Goal: Task Accomplishment & Management: Complete application form

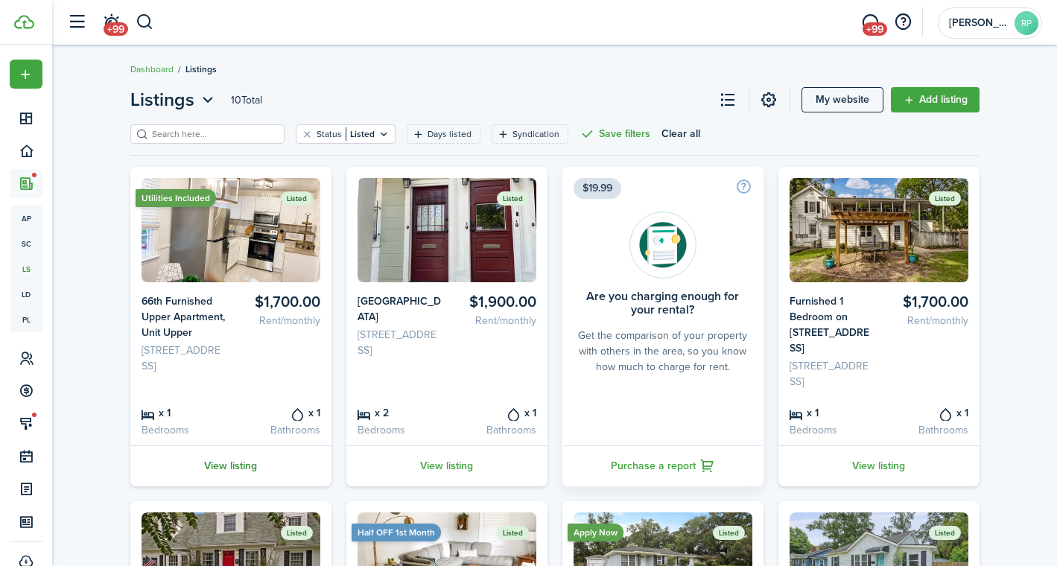
click at [241, 477] on link "View listing" at bounding box center [230, 465] width 201 height 41
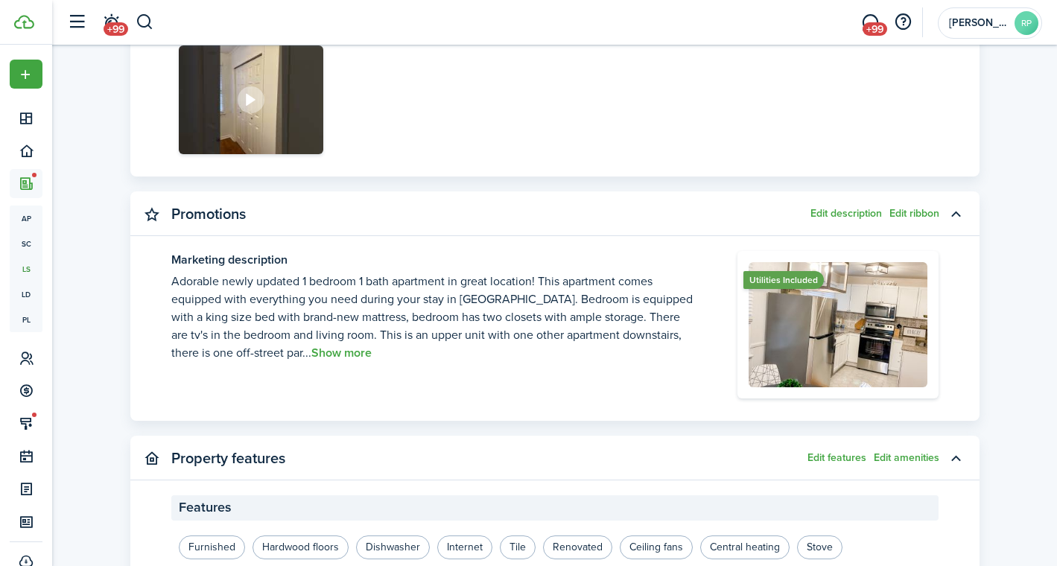
scroll to position [1014, 0]
click at [317, 355] on button "Show more" at bounding box center [341, 352] width 60 height 13
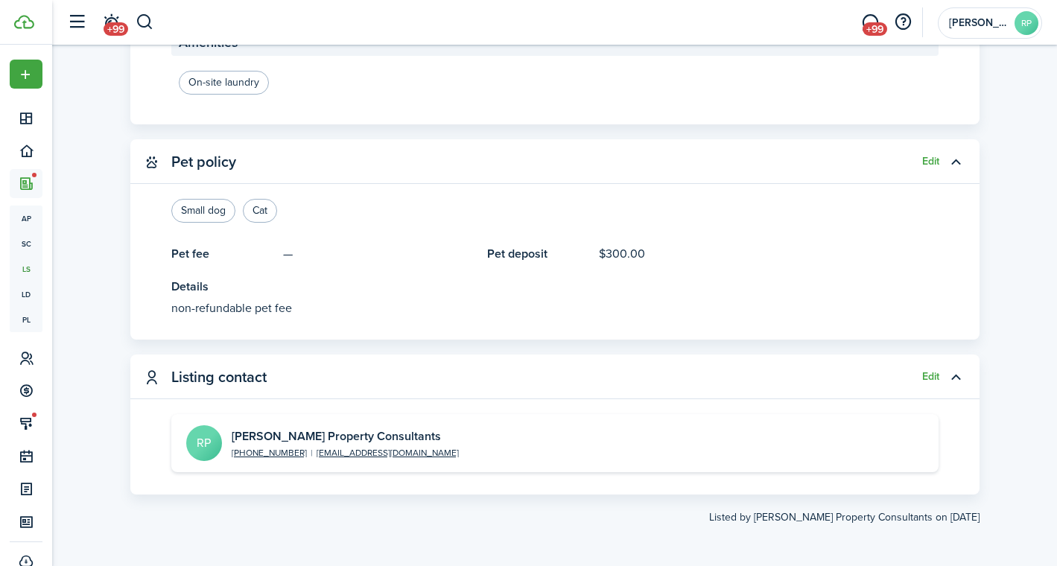
scroll to position [1603, 0]
click at [931, 159] on button "Edit" at bounding box center [930, 162] width 17 height 12
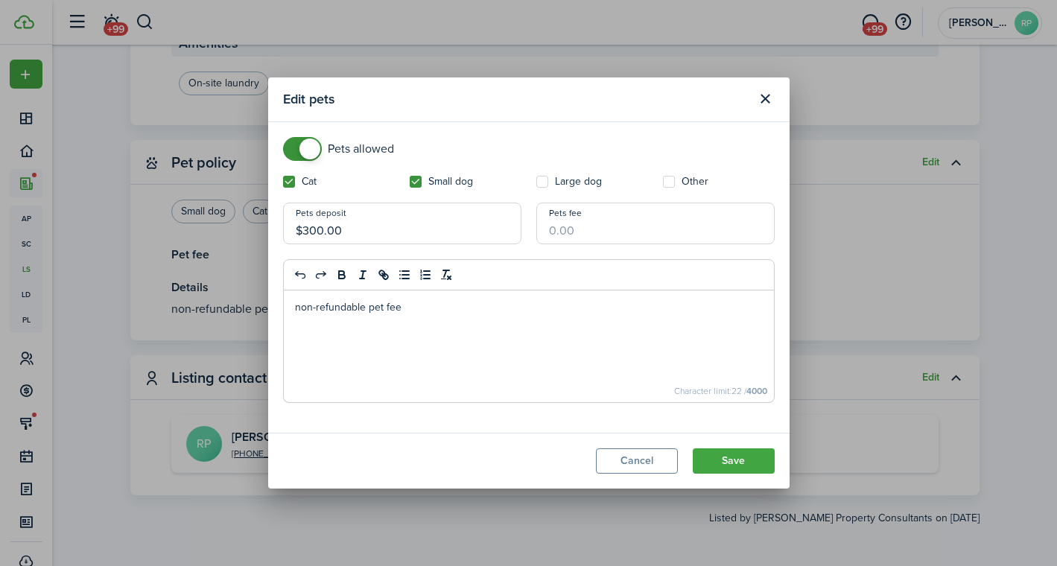
click at [392, 226] on input "$300.00" at bounding box center [402, 224] width 238 height 42
type input "$350.00"
click at [734, 463] on button "Save" at bounding box center [734, 460] width 82 height 25
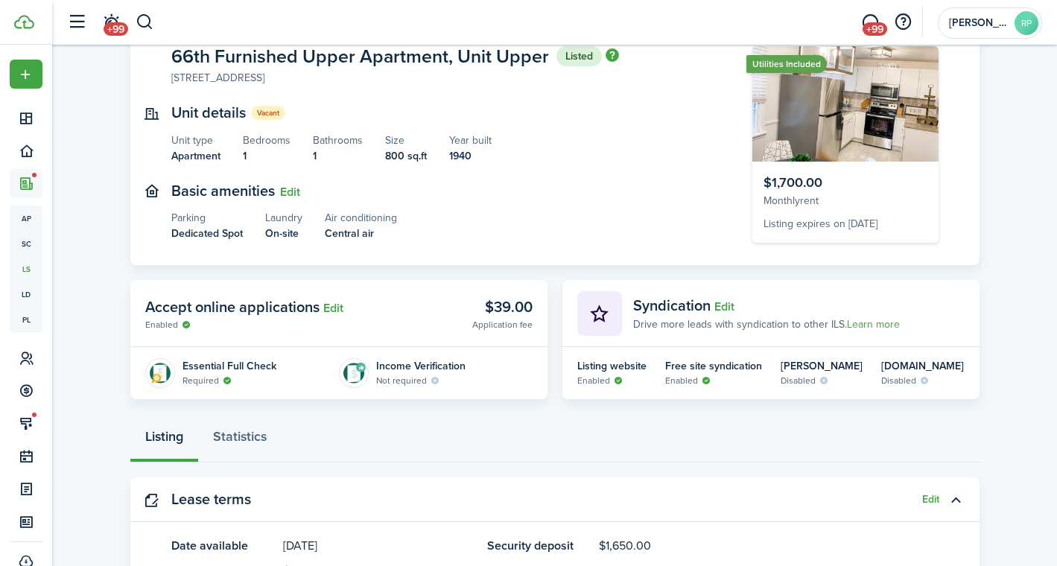
scroll to position [96, 0]
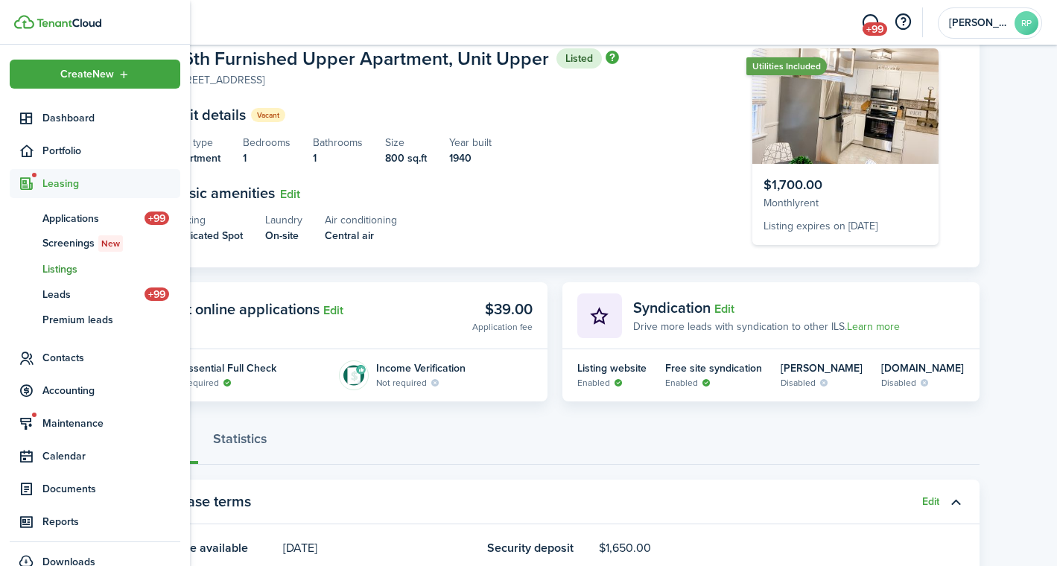
click at [54, 273] on span "Listings" at bounding box center [111, 269] width 138 height 16
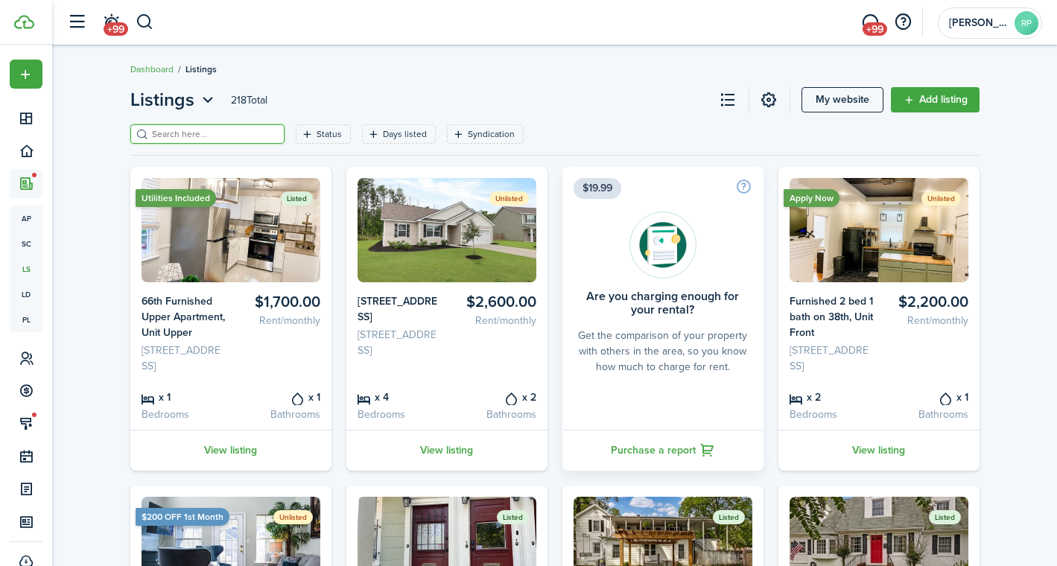
click at [192, 136] on input "search" at bounding box center [213, 134] width 131 height 14
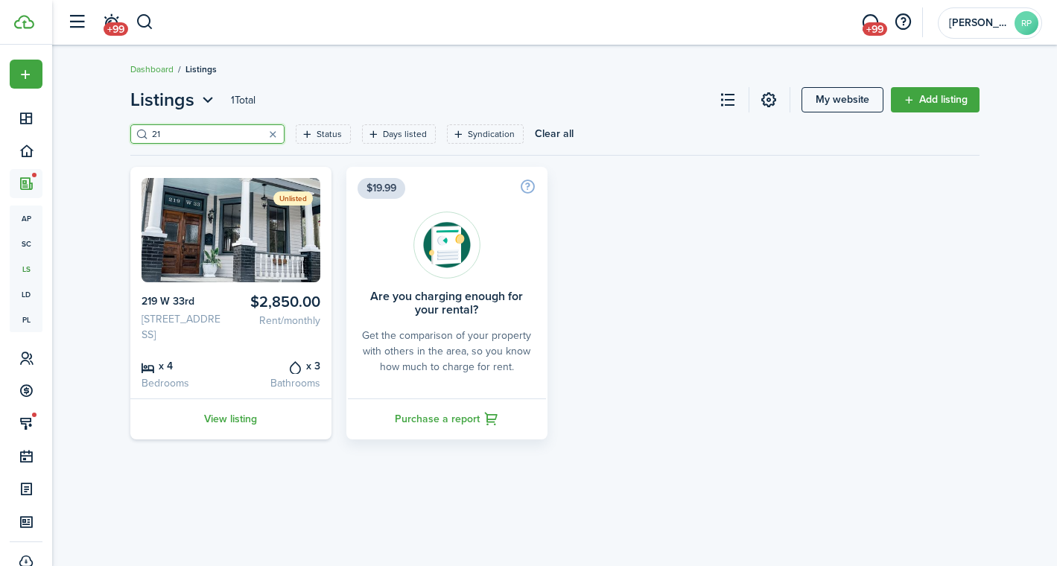
type input "2"
click at [226, 136] on input "219" at bounding box center [213, 134] width 131 height 14
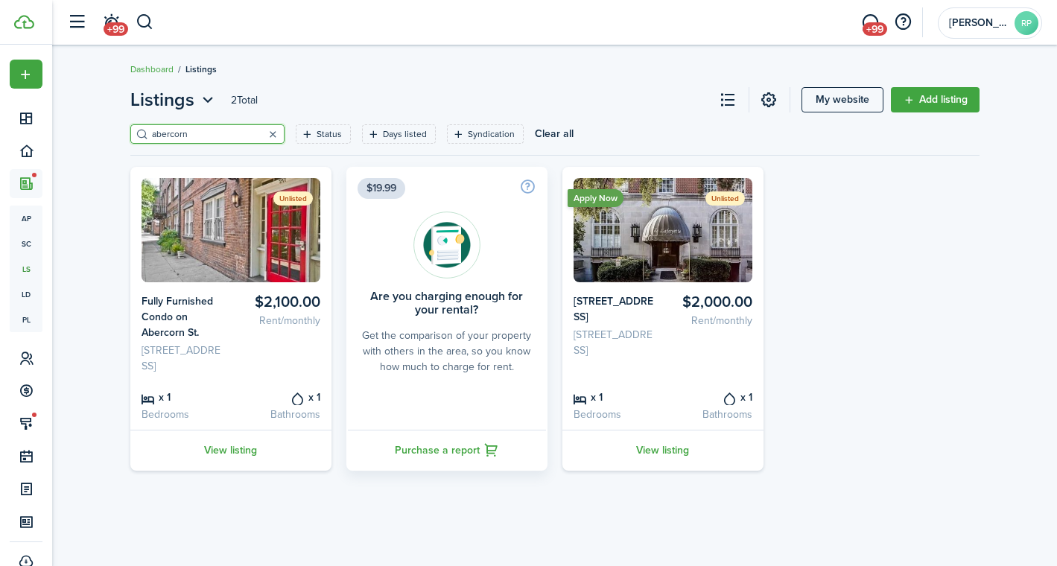
type input "abercorn"
click at [276, 132] on button "button" at bounding box center [273, 134] width 21 height 21
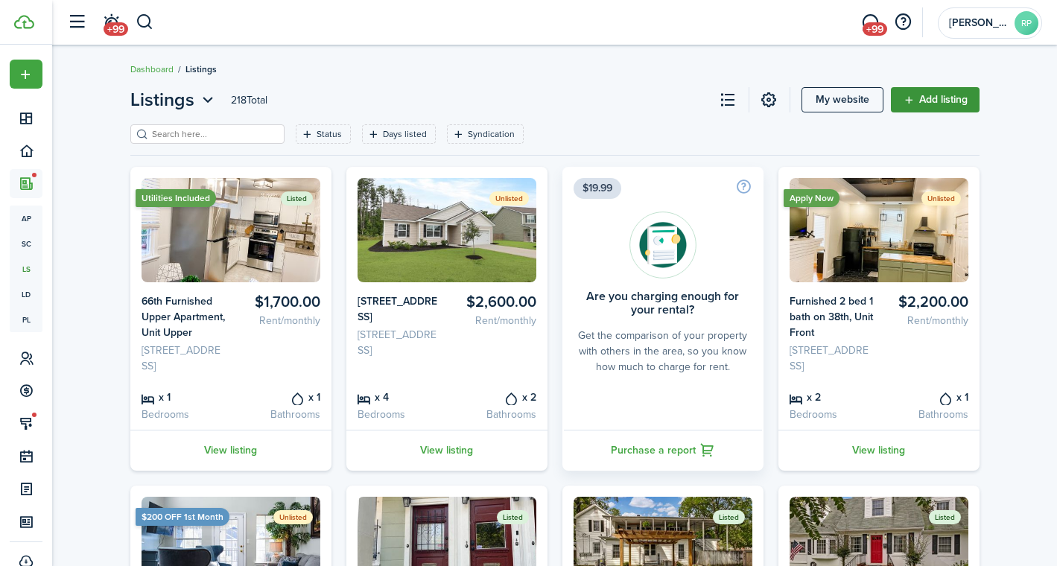
click at [935, 100] on link "Add listing" at bounding box center [935, 99] width 89 height 25
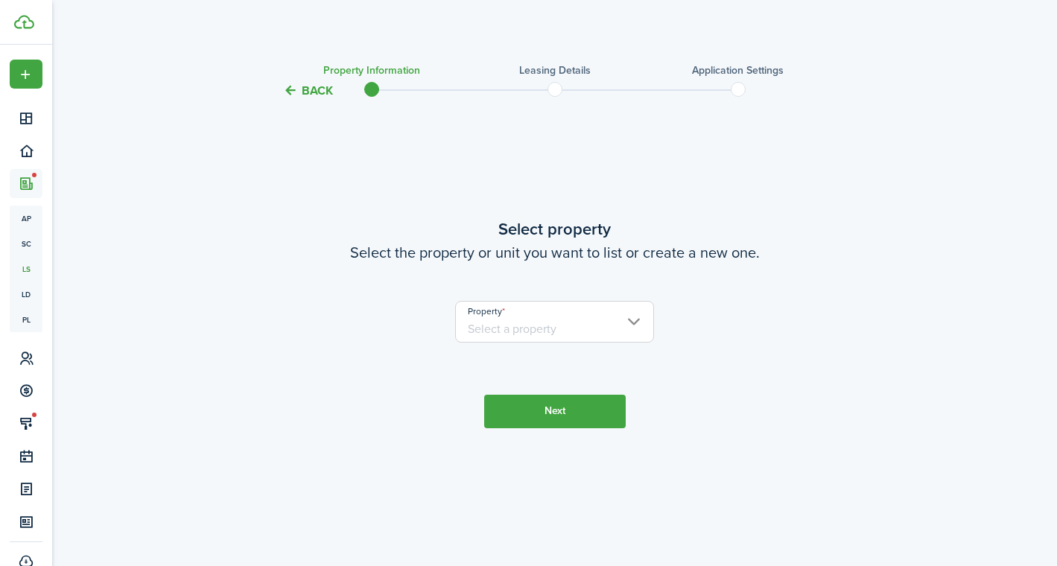
click at [487, 322] on input "Property" at bounding box center [554, 322] width 199 height 42
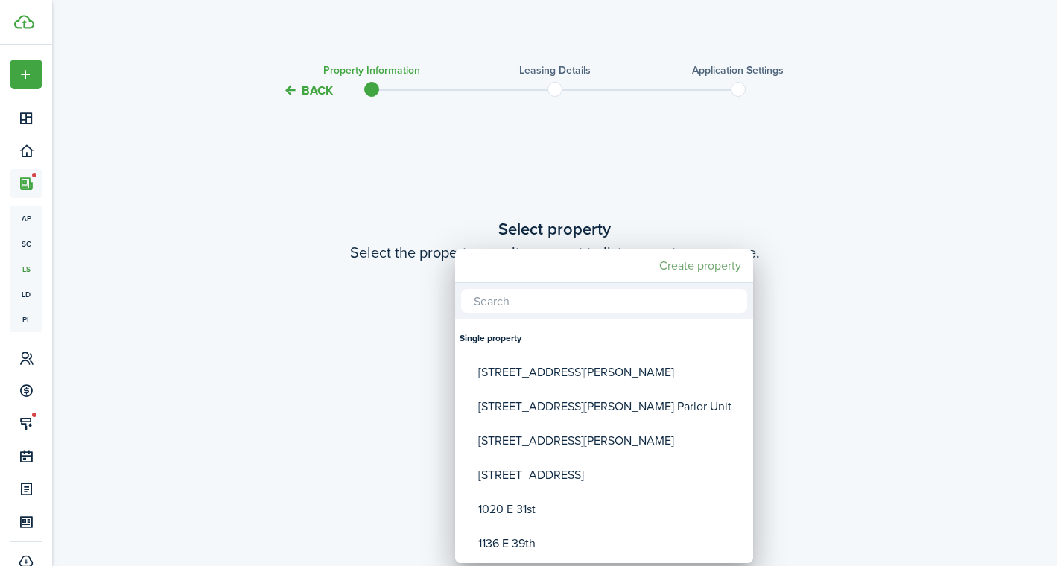
click at [686, 265] on mbsc-button "Create property" at bounding box center [700, 265] width 94 height 27
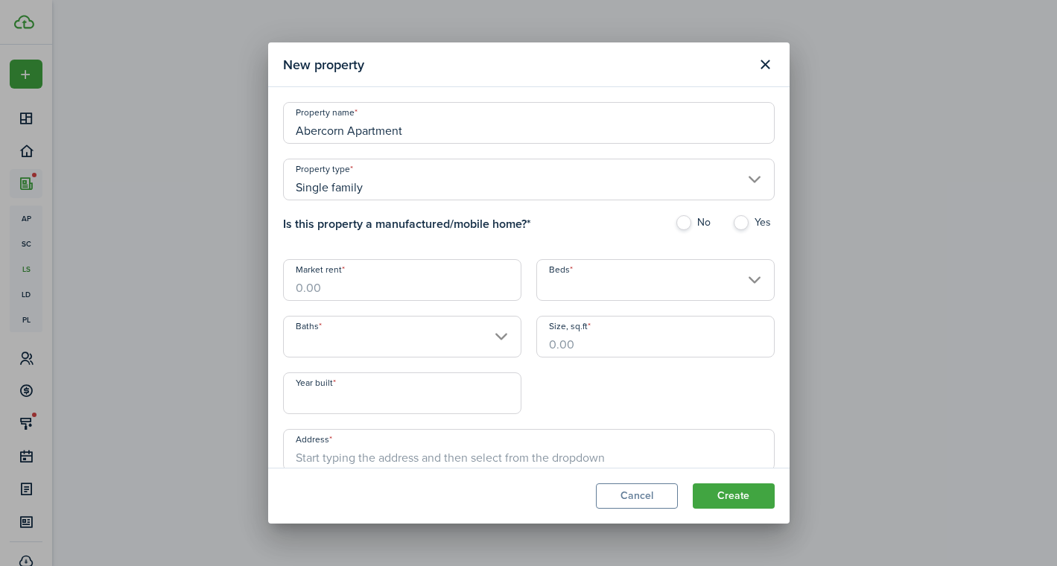
click at [369, 184] on input "Single family" at bounding box center [529, 180] width 492 height 42
type input "Abercorn Apartment"
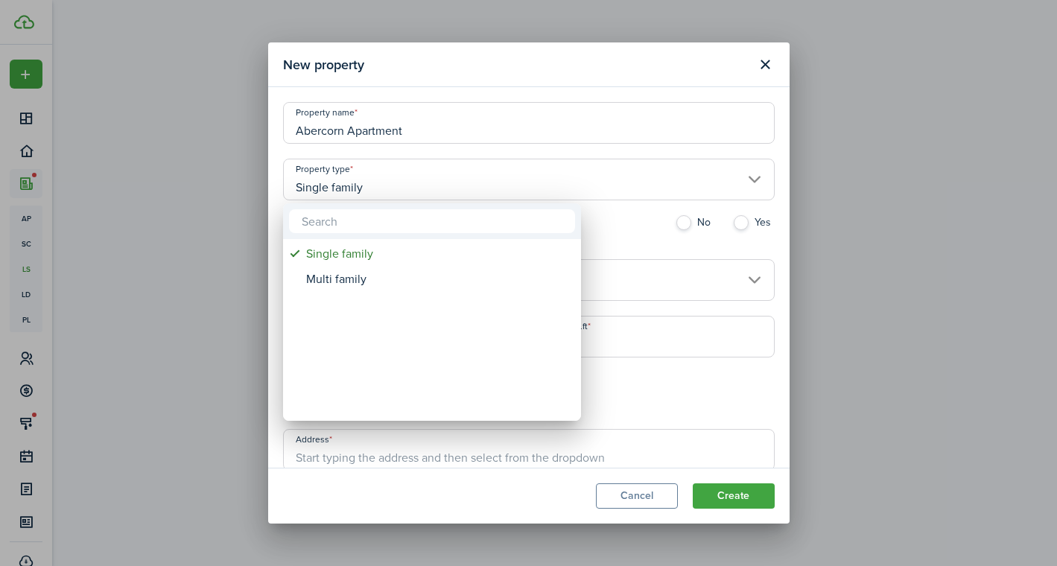
click at [400, 144] on div at bounding box center [528, 283] width 1295 height 804
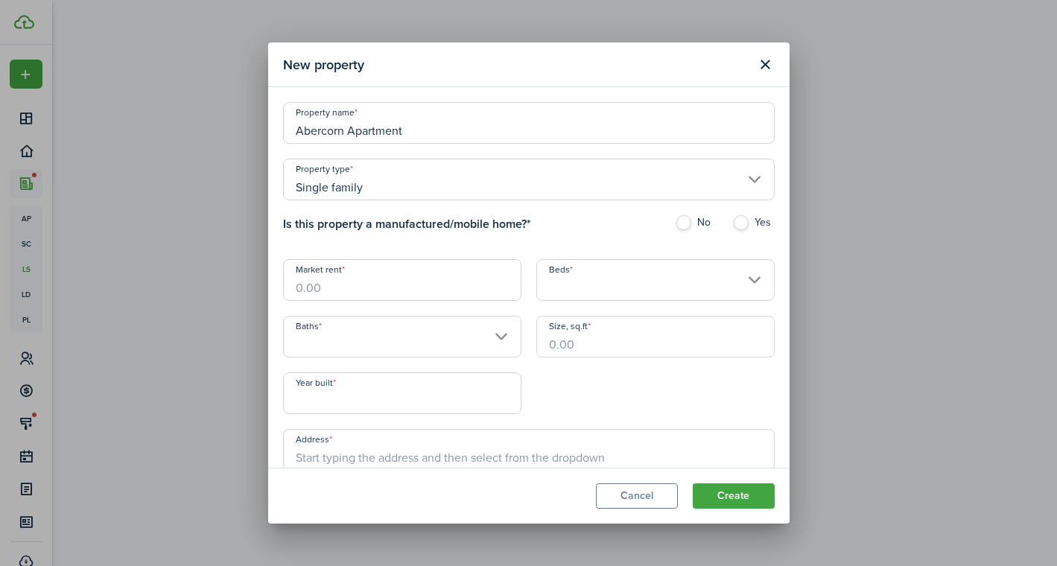
click at [681, 224] on label "No" at bounding box center [696, 226] width 42 height 22
radio input "true"
click at [404, 291] on input "Market rent" at bounding box center [402, 280] width 238 height 42
type input "$"
click at [576, 286] on input "Beds" at bounding box center [655, 280] width 238 height 42
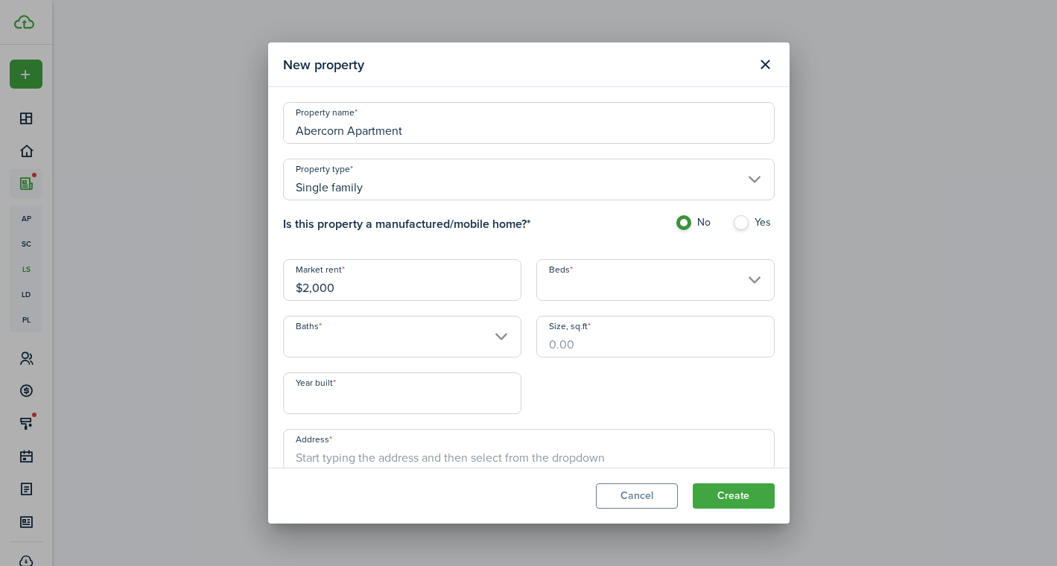
type input "$2,000.00"
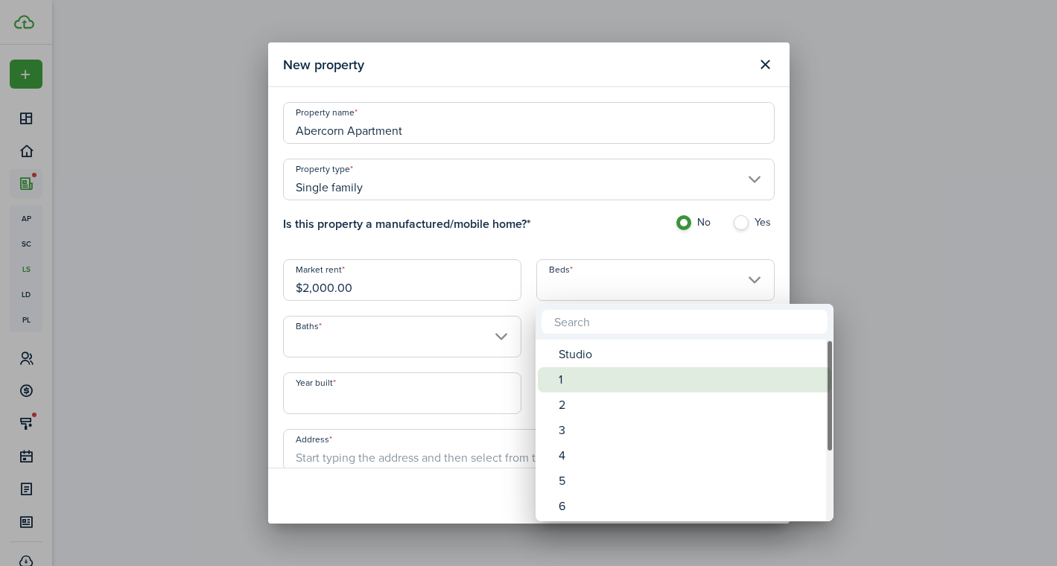
click at [570, 372] on div "1" at bounding box center [691, 379] width 264 height 25
type input "1"
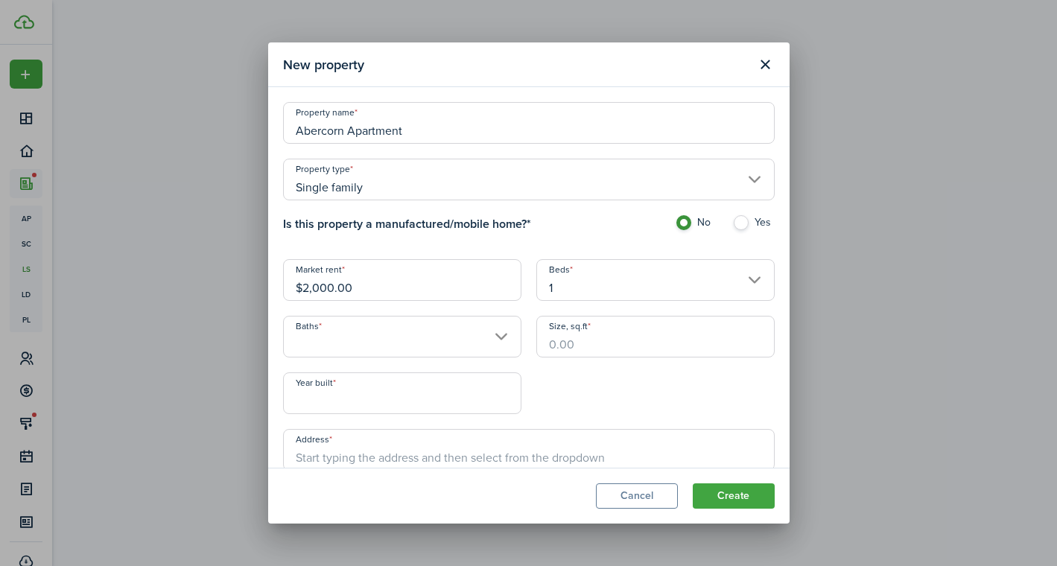
click at [421, 330] on input "Baths" at bounding box center [402, 337] width 238 height 42
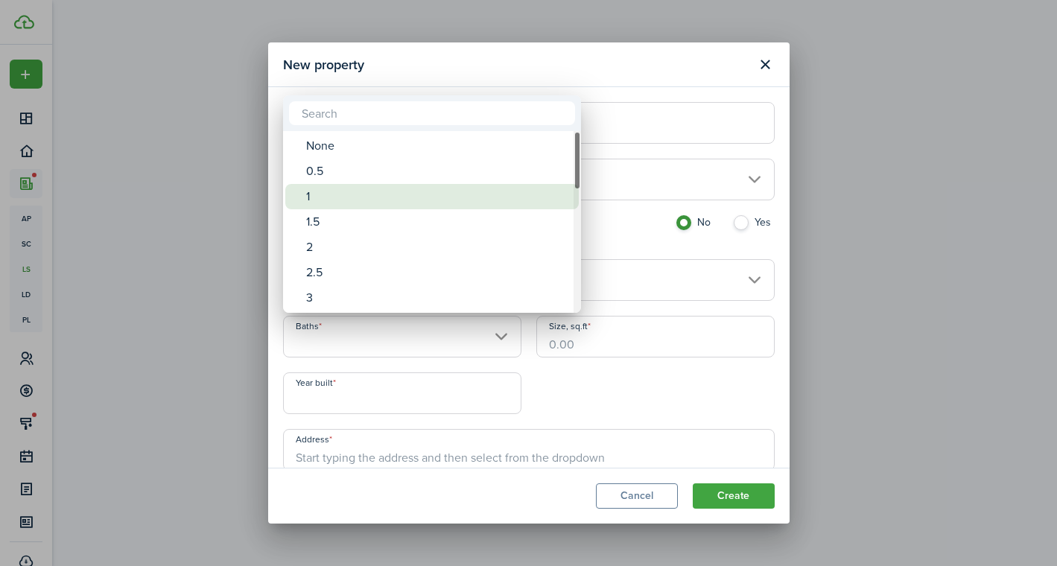
click at [356, 192] on div "1" at bounding box center [438, 196] width 264 height 25
type input "1"
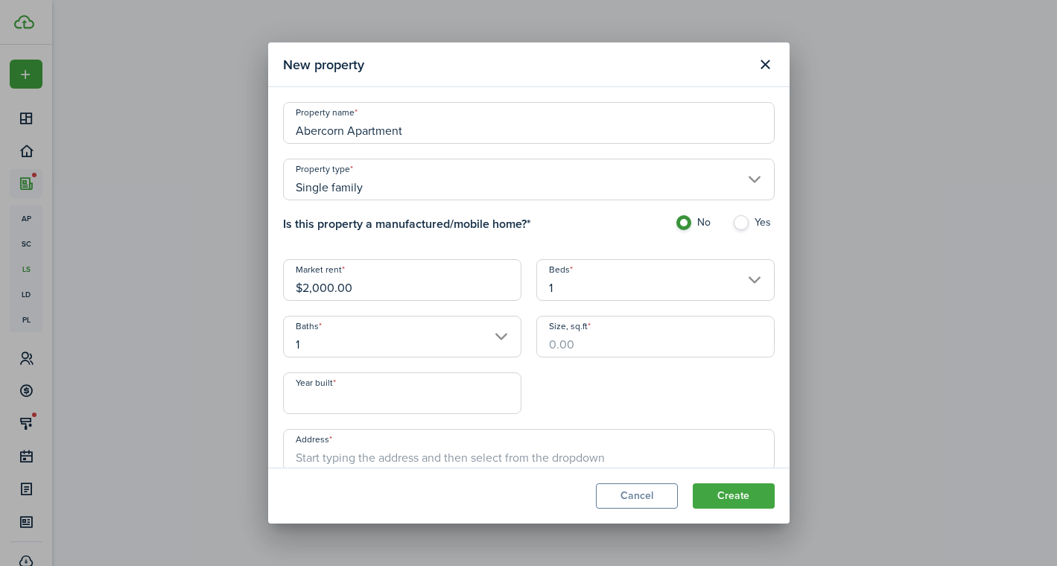
click at [581, 340] on input "Size, sq.ft" at bounding box center [655, 337] width 238 height 42
type input "600"
click at [376, 391] on input "Year built" at bounding box center [402, 393] width 238 height 42
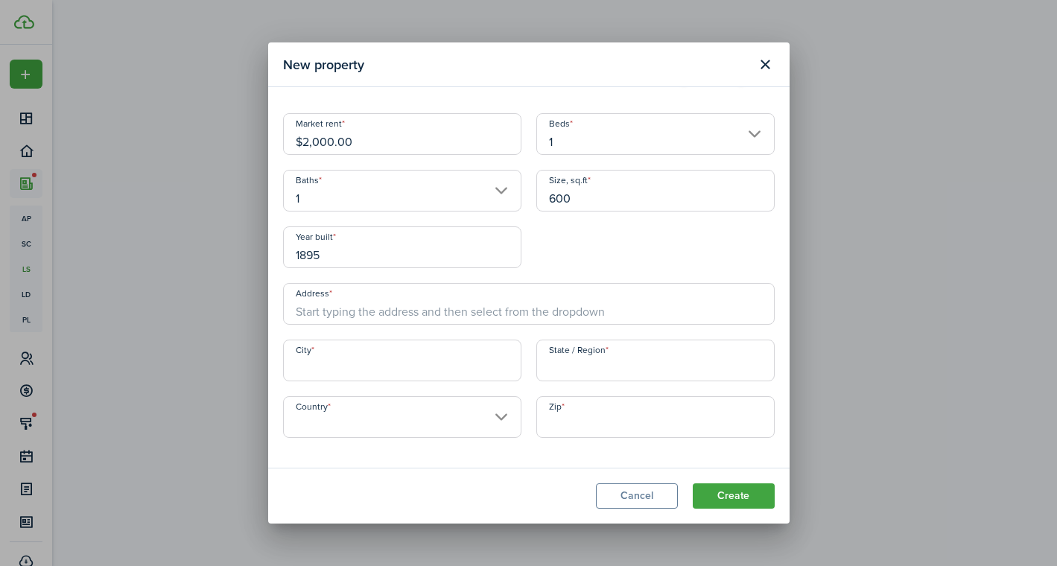
type input "1895"
type input "[STREET_ADDRESS]"
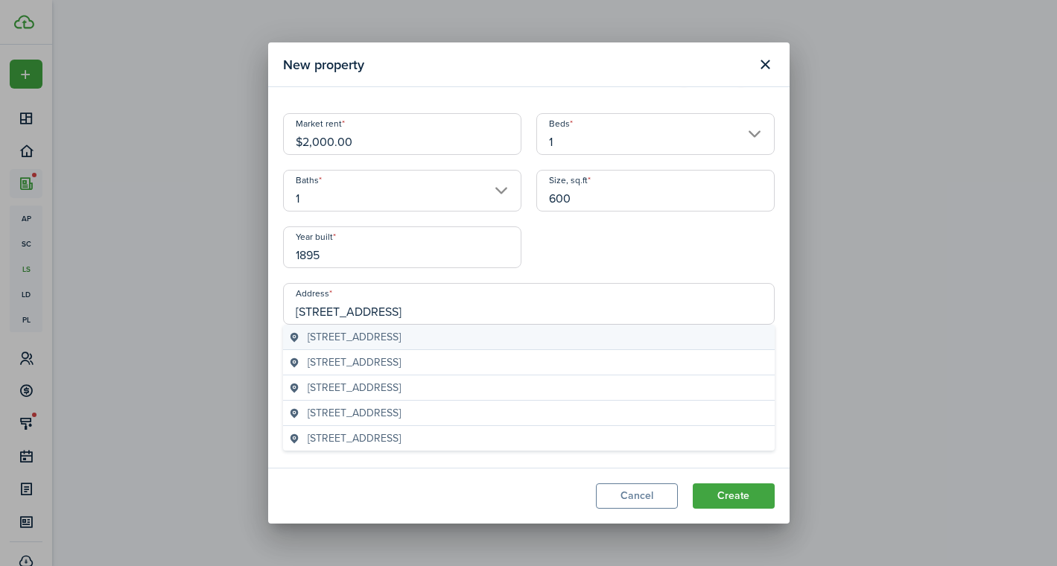
click at [401, 337] on span "[STREET_ADDRESS]" at bounding box center [354, 337] width 93 height 16
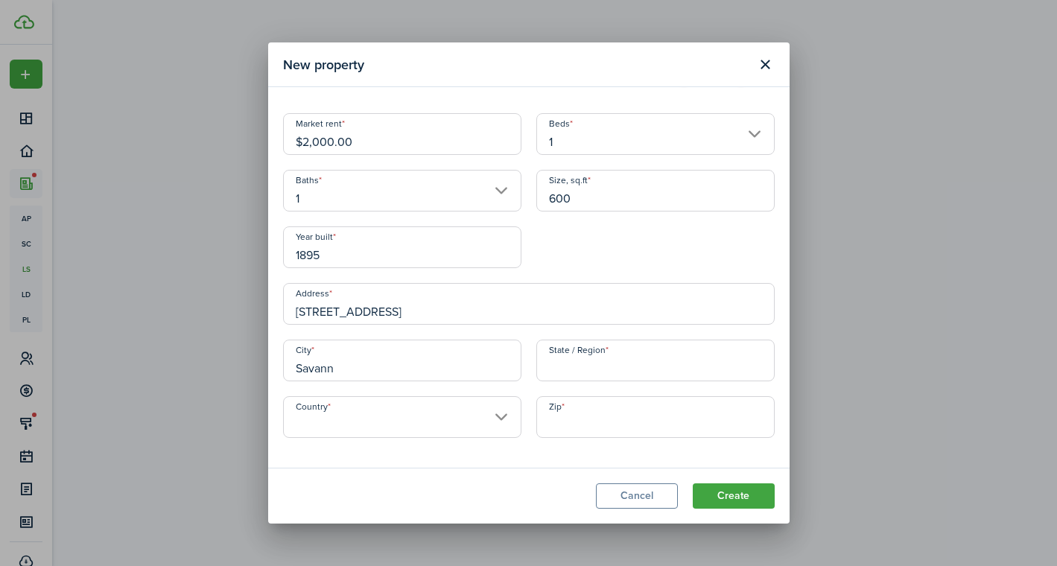
type input "Savannah"
type input "GA"
type input "[GEOGRAPHIC_DATA]"
type input "31401"
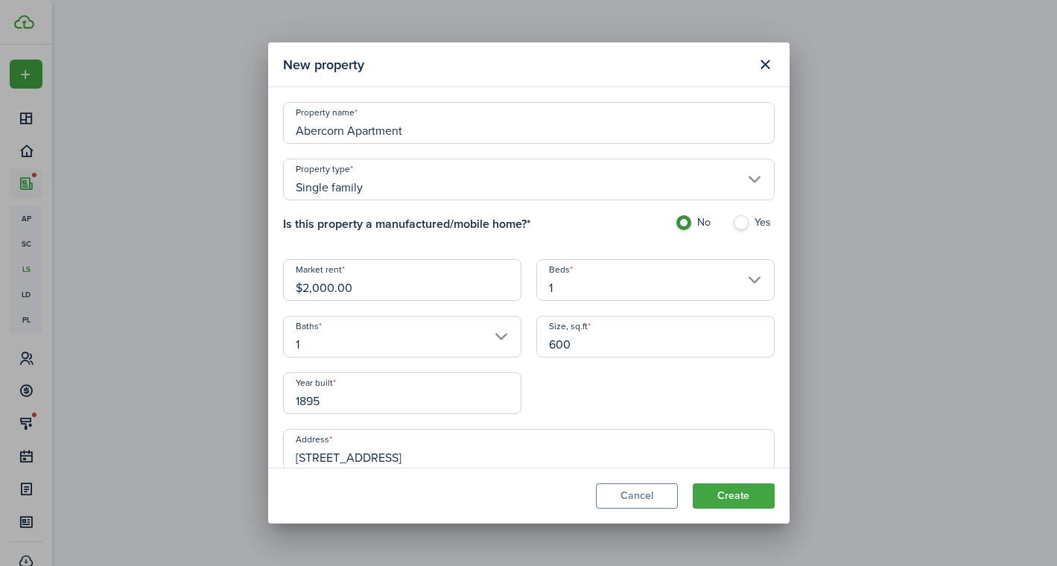
scroll to position [0, 0]
click at [442, 184] on input "Single family" at bounding box center [529, 180] width 492 height 42
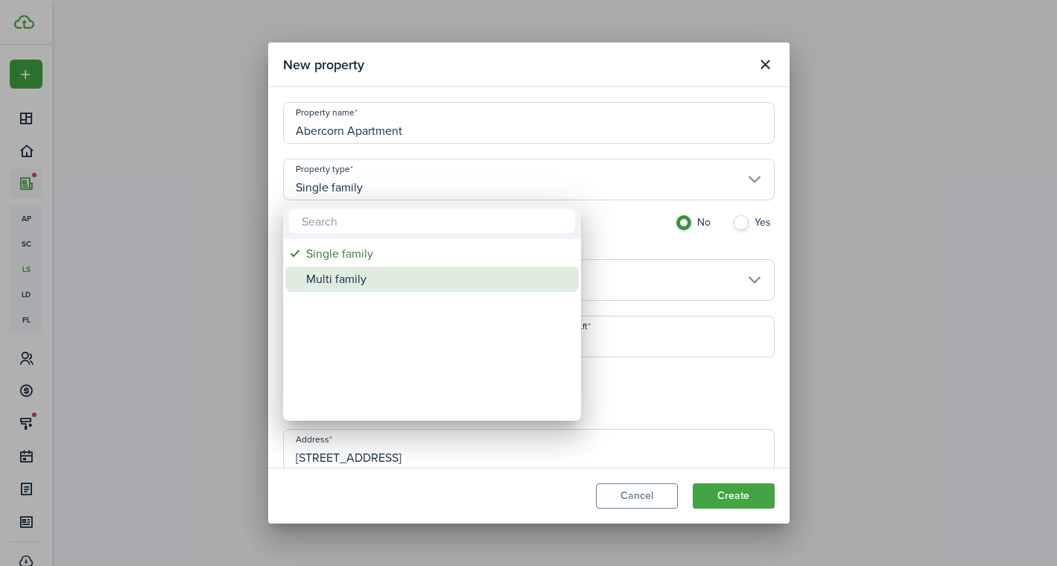
click at [343, 285] on div "Multi family" at bounding box center [438, 279] width 264 height 25
type input "Multi family"
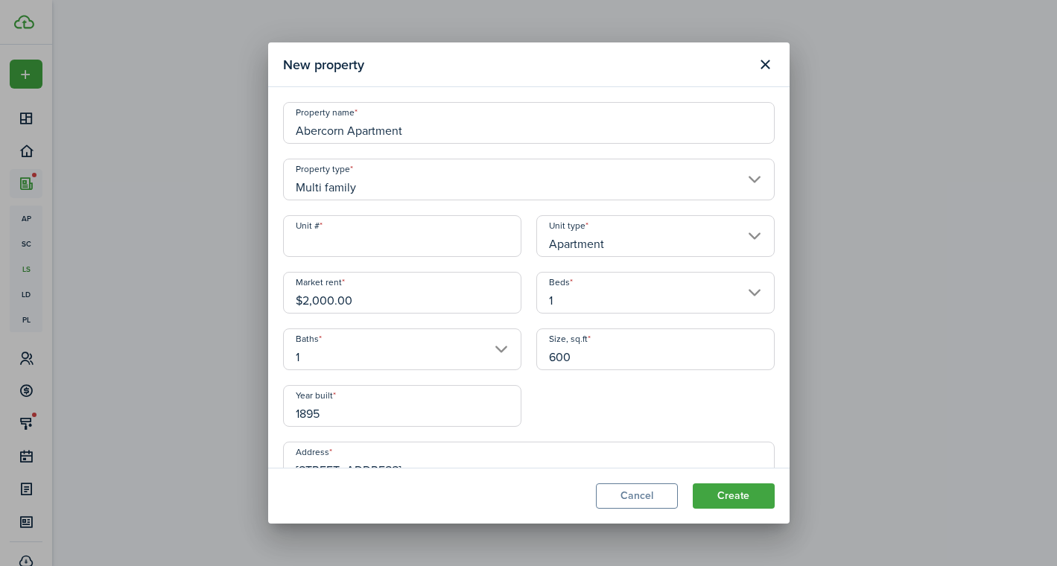
click at [398, 247] on input "Unit #" at bounding box center [402, 236] width 238 height 42
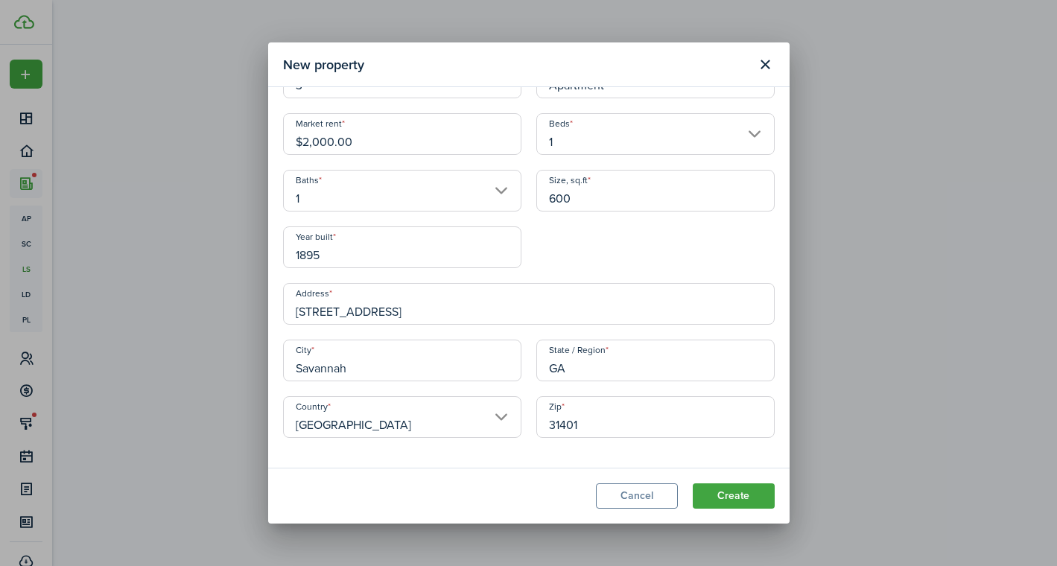
scroll to position [159, 0]
type input "3"
click at [715, 495] on button "Create" at bounding box center [734, 495] width 82 height 25
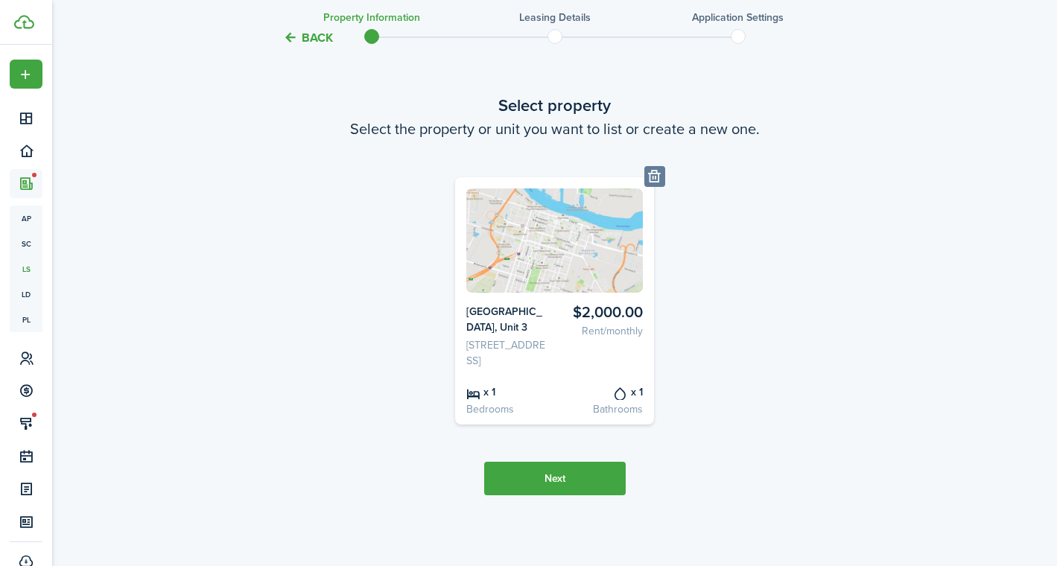
scroll to position [71, 0]
click at [560, 474] on button "Next" at bounding box center [555, 479] width 142 height 34
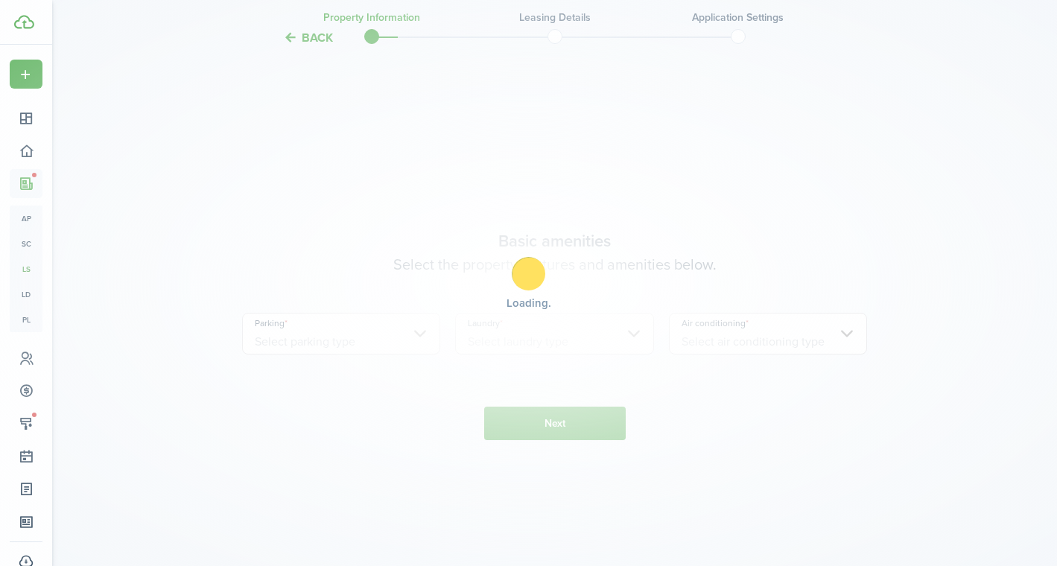
scroll to position [538, 0]
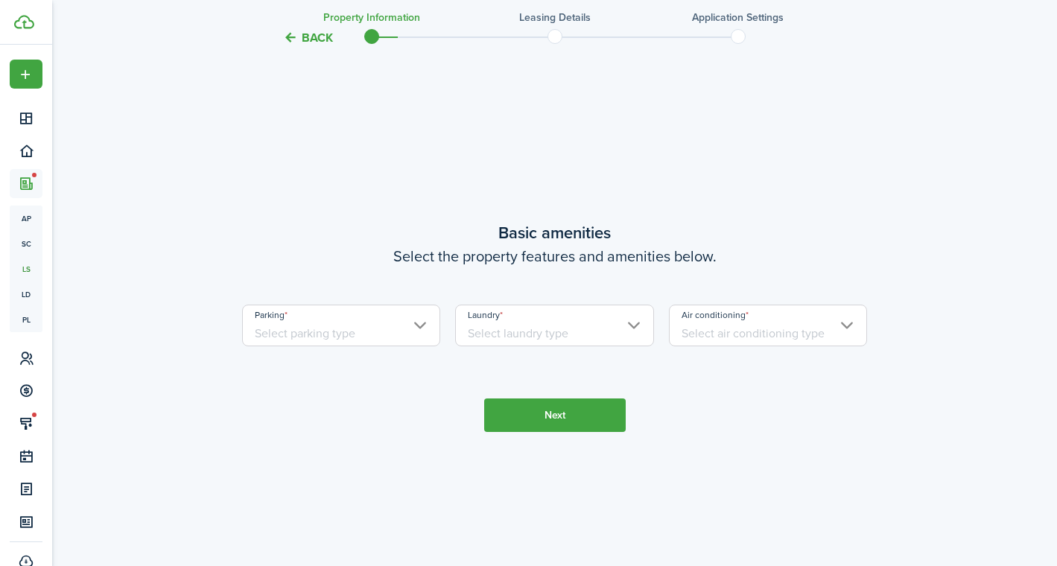
click at [397, 346] on input "Parking" at bounding box center [341, 326] width 199 height 42
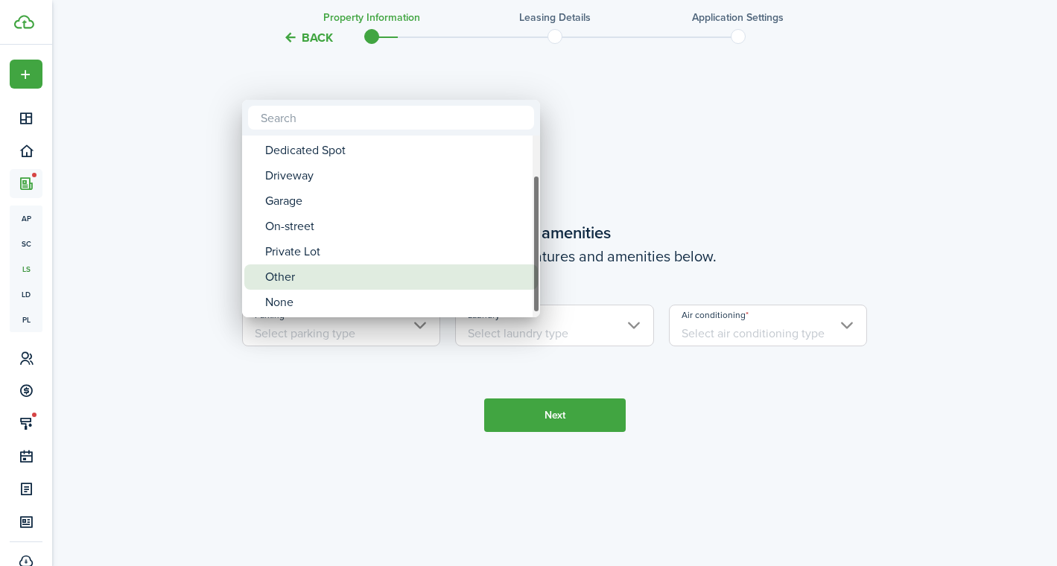
click at [320, 279] on div "Other" at bounding box center [397, 276] width 264 height 25
type input "Other"
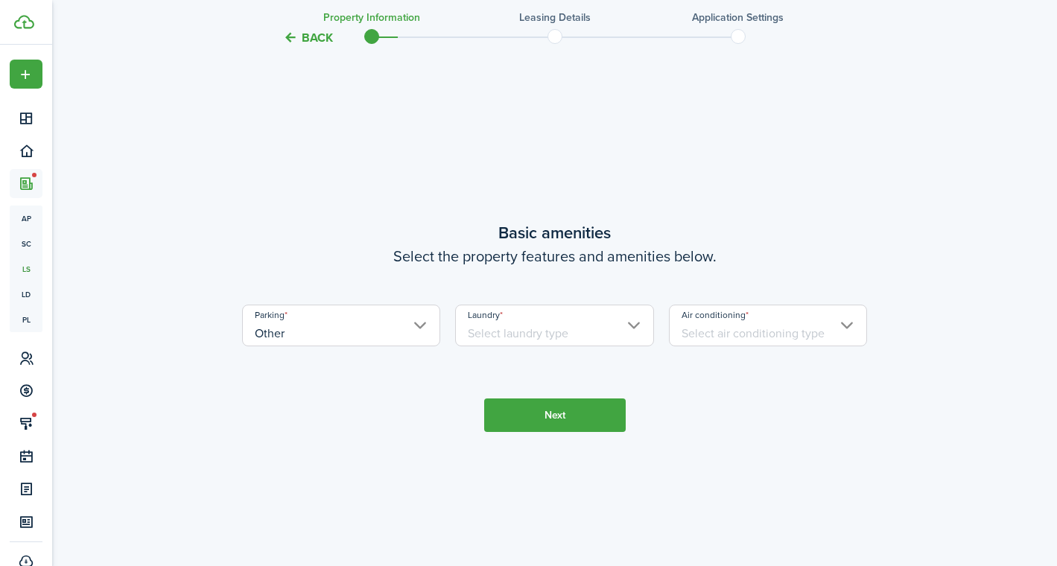
click at [474, 341] on input "Laundry" at bounding box center [554, 326] width 199 height 42
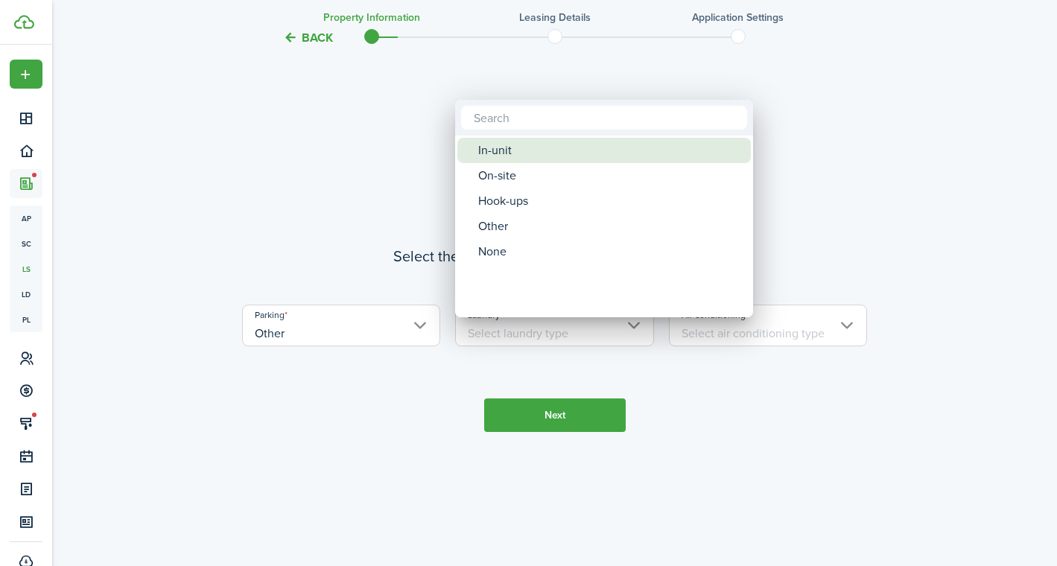
click at [509, 153] on div "In-unit" at bounding box center [610, 150] width 264 height 25
type input "In-unit"
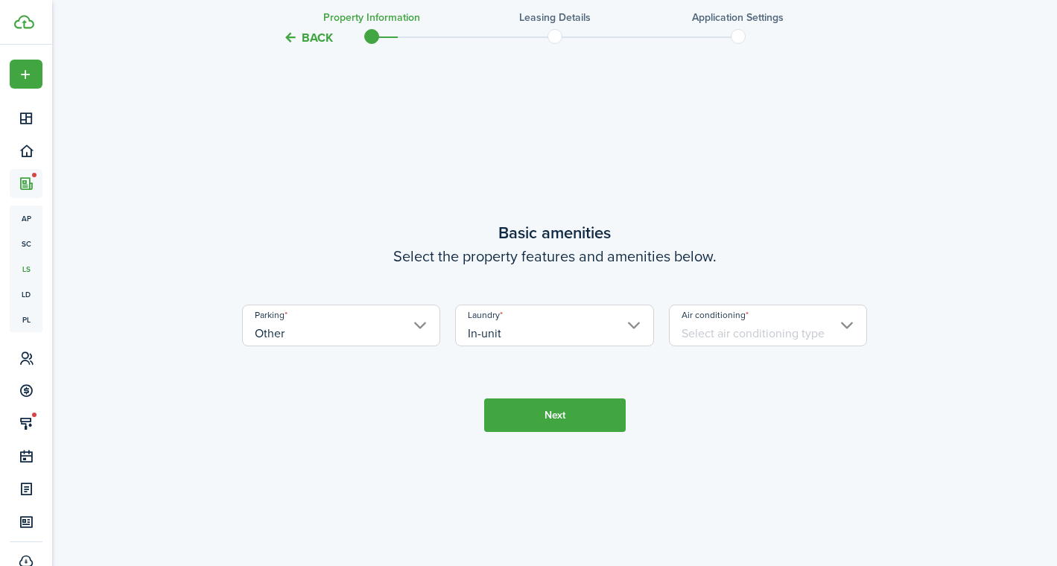
click at [715, 346] on input "Air conditioning" at bounding box center [768, 326] width 199 height 42
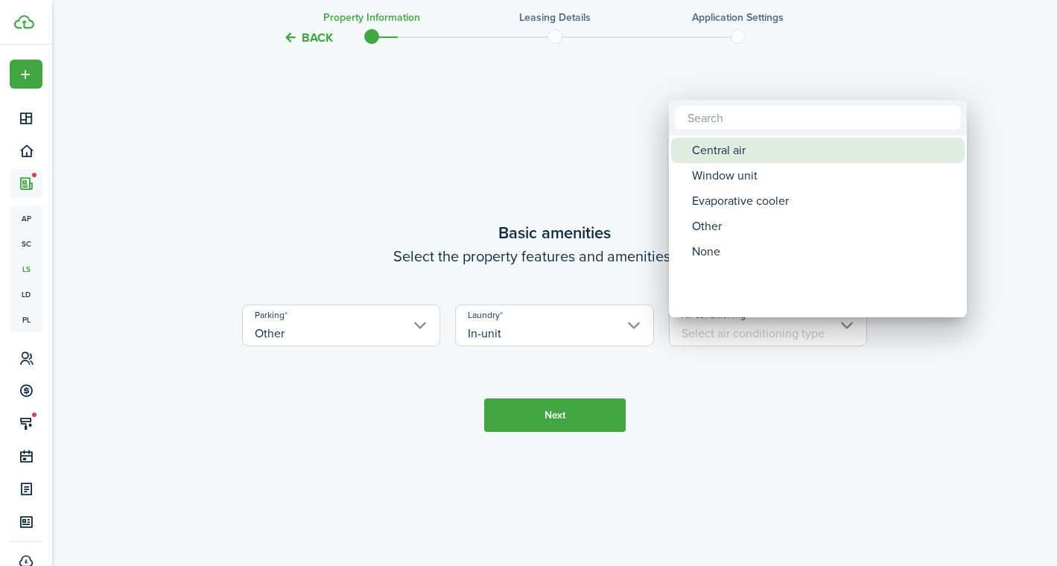
click at [731, 157] on div "Central air" at bounding box center [824, 150] width 264 height 25
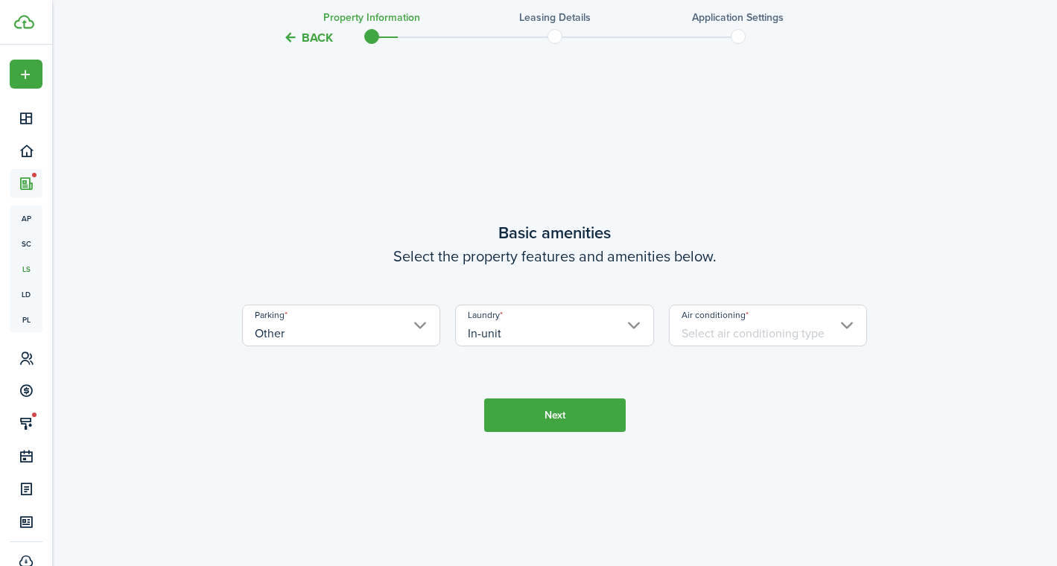
type input "Central air"
click at [541, 432] on button "Next" at bounding box center [555, 415] width 142 height 34
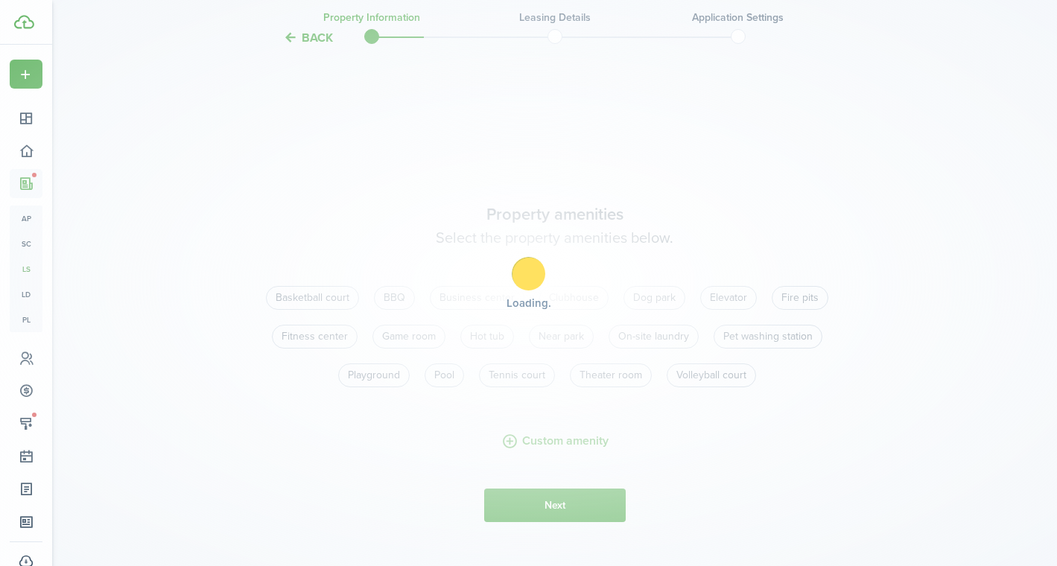
scroll to position [1104, 0]
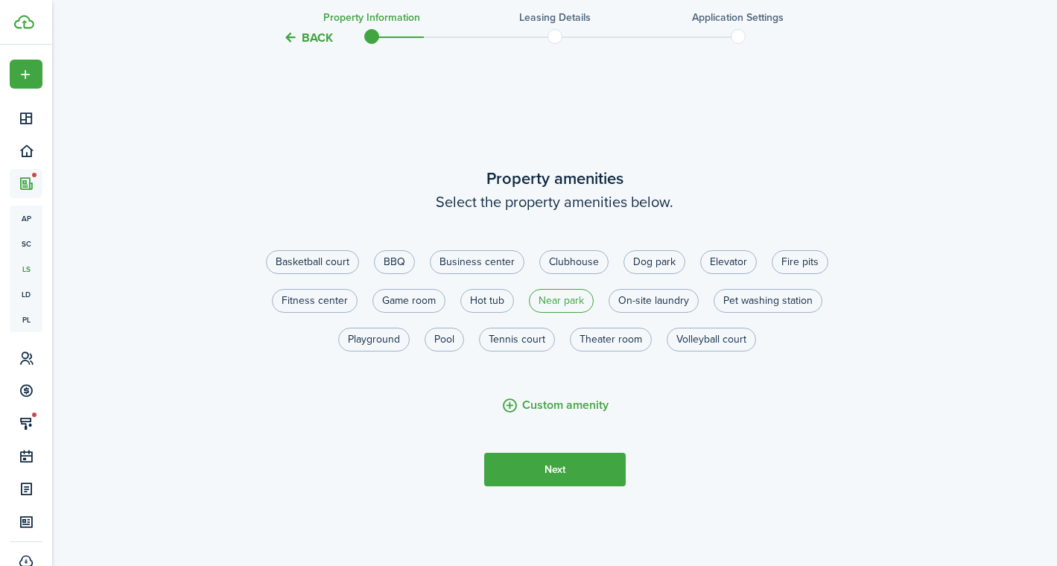
click at [570, 313] on label "Near park" at bounding box center [561, 301] width 65 height 24
radio input "true"
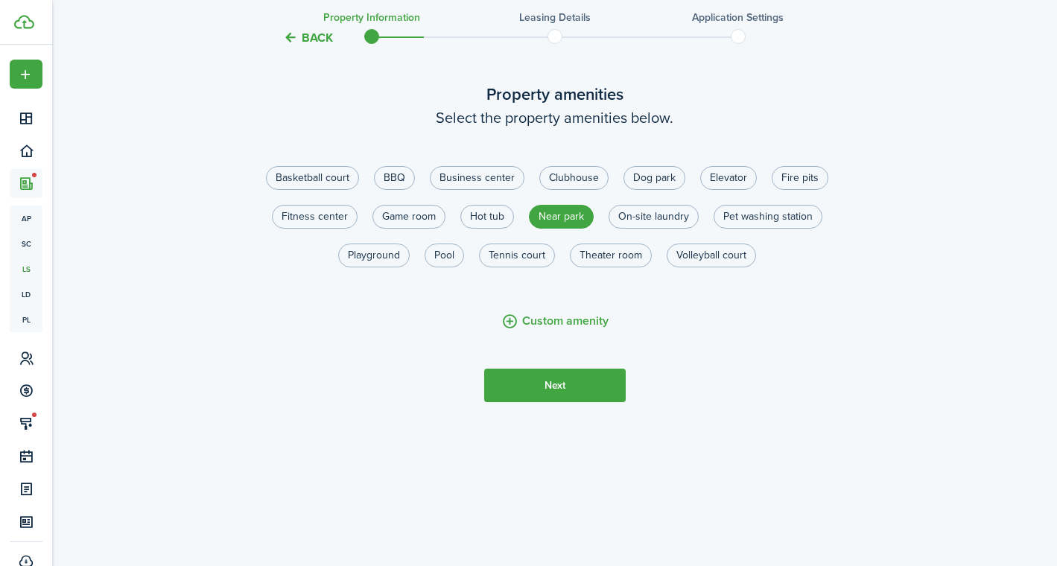
scroll to position [1204, 0]
click at [530, 389] on button "Next" at bounding box center [555, 386] width 142 height 34
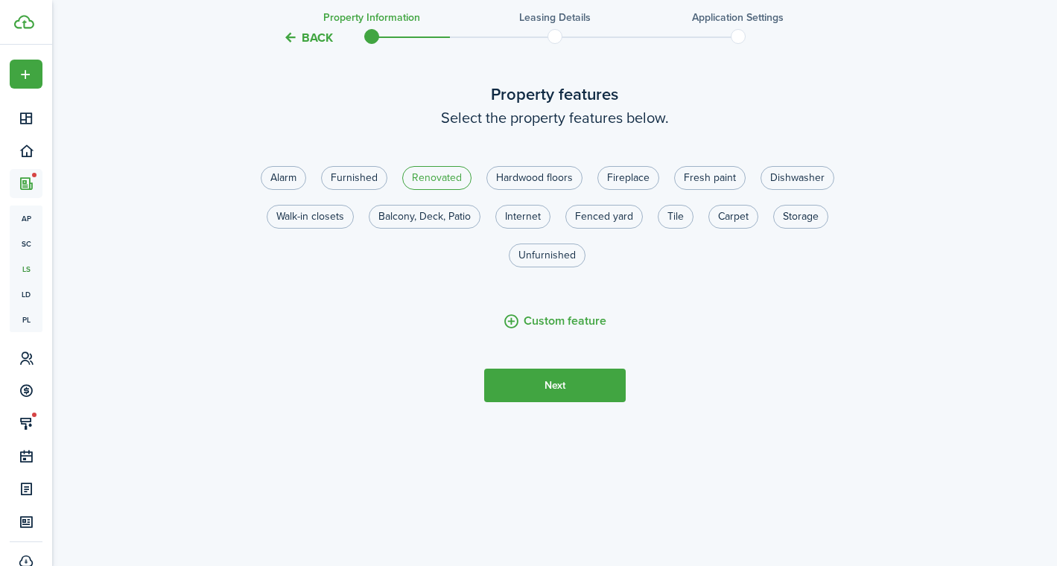
scroll to position [1770, 0]
click at [560, 255] on label "Unfurnished" at bounding box center [547, 256] width 77 height 24
radio input "true"
click at [565, 384] on button "Next" at bounding box center [555, 386] width 142 height 34
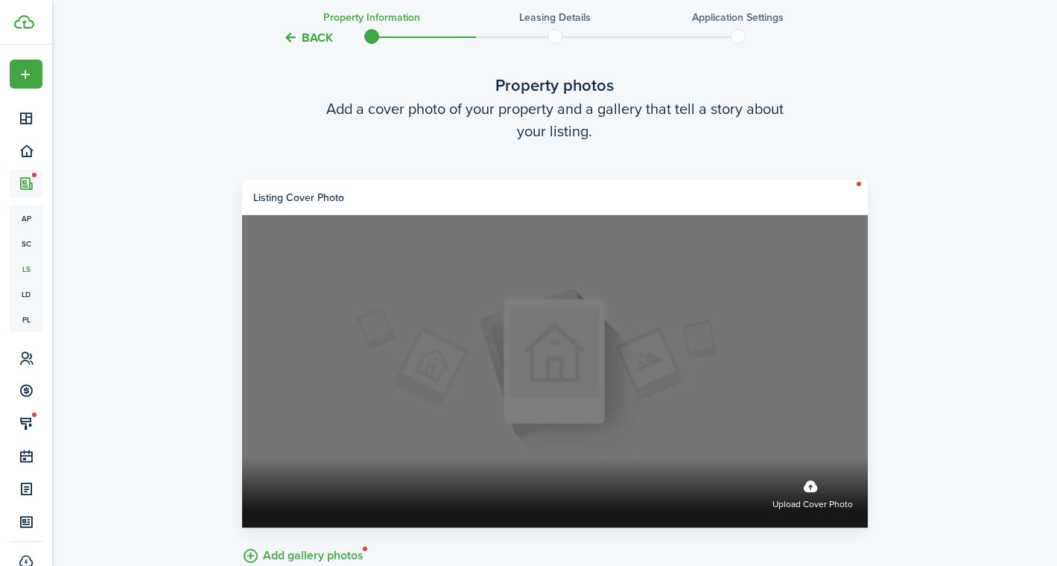
scroll to position [2425, 0]
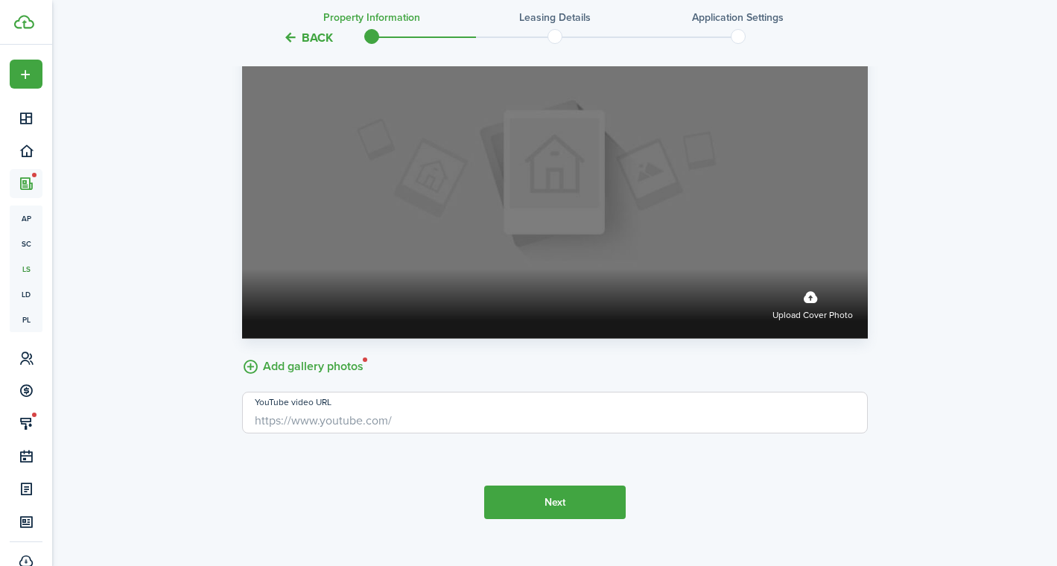
click at [644, 280] on label "Upload cover photo" at bounding box center [555, 182] width 626 height 313
click at [242, 269] on input "Upload cover photo" at bounding box center [242, 269] width 0 height 0
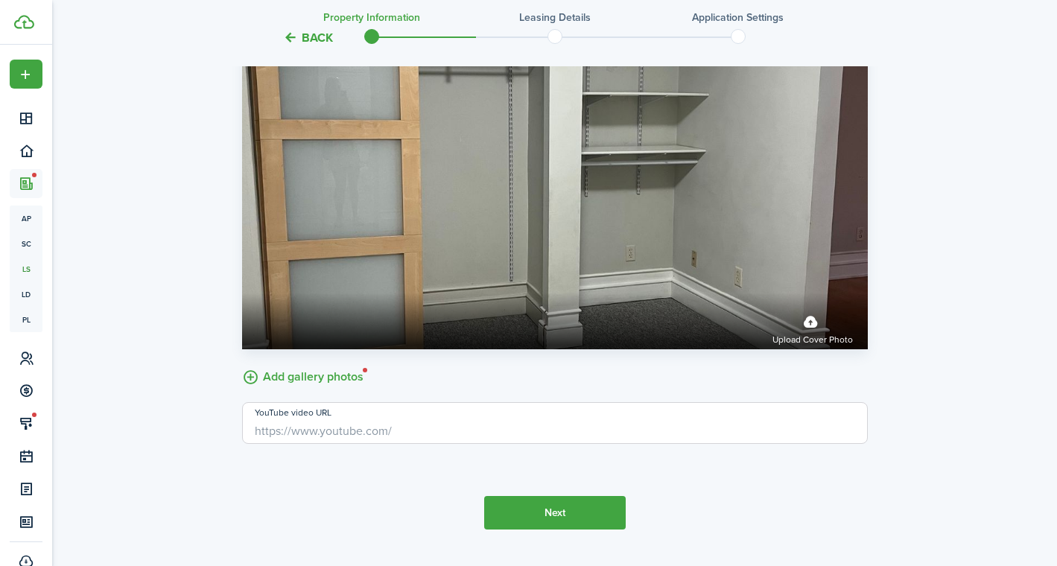
scroll to position [2415, 0]
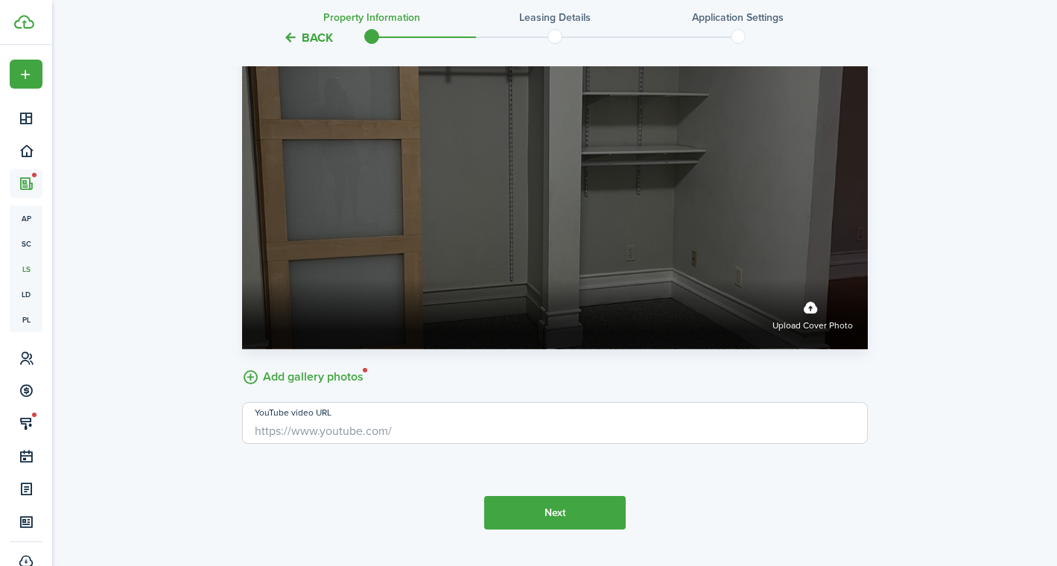
click at [813, 334] on span "Upload cover photo" at bounding box center [812, 326] width 80 height 15
click at [242, 279] on input "Upload cover photo" at bounding box center [242, 279] width 0 height 0
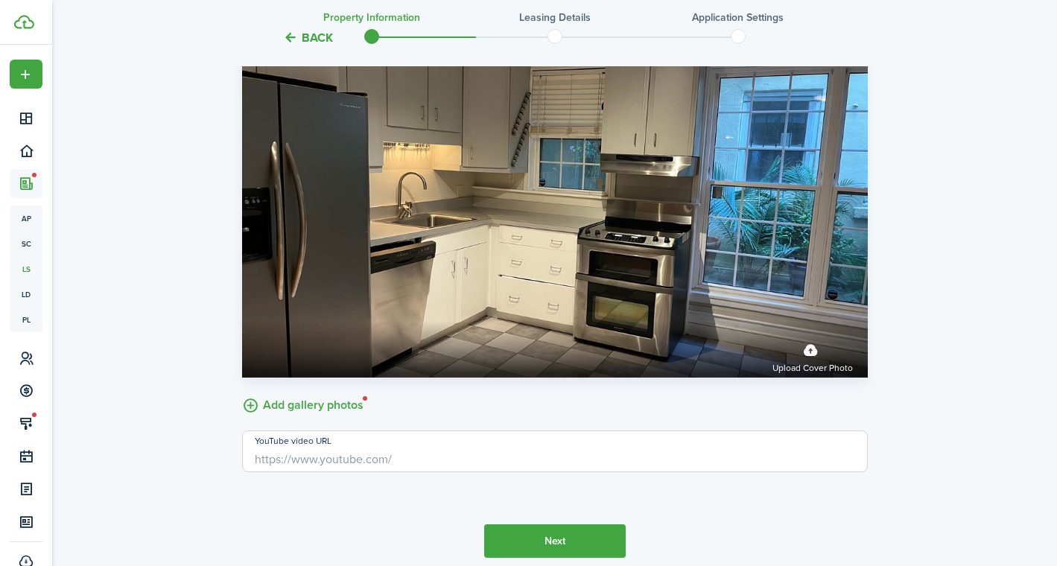
scroll to position [2389, 0]
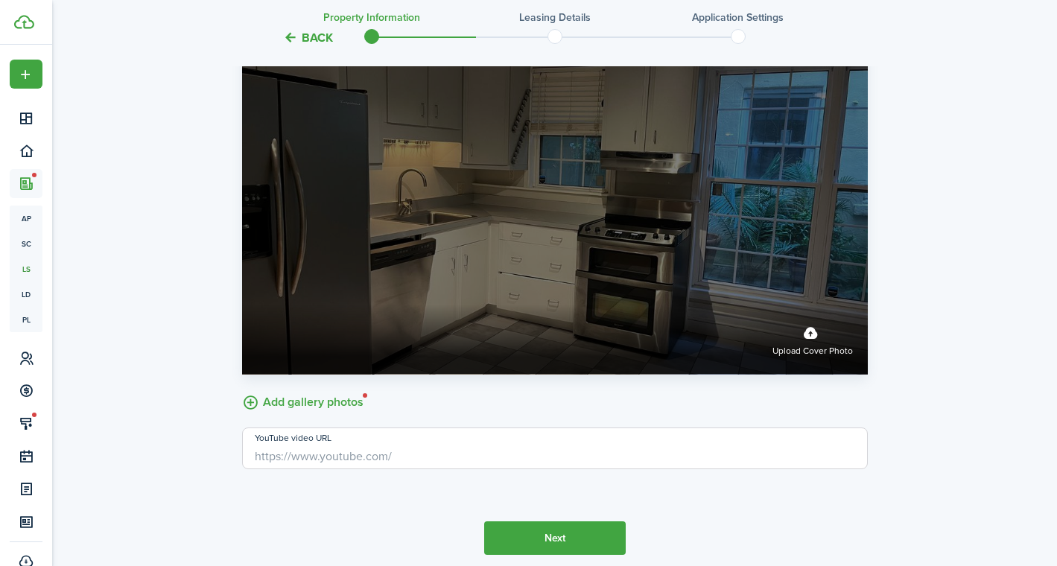
click at [548, 305] on label "Upload cover photo" at bounding box center [555, 218] width 626 height 313
click at [242, 305] on input "Upload cover photo" at bounding box center [242, 305] width 0 height 0
click at [807, 359] on span "Upload cover photo" at bounding box center [812, 351] width 80 height 15
click at [242, 305] on input "Upload cover photo" at bounding box center [242, 305] width 0 height 0
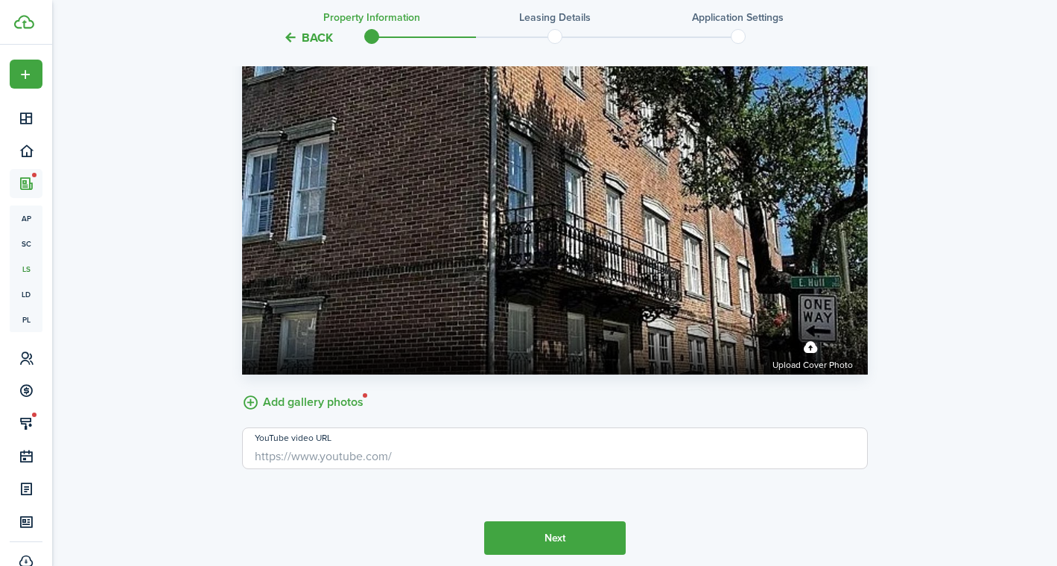
click at [305, 413] on label "Add gallery photos" at bounding box center [302, 401] width 121 height 23
click at [242, 390] on input "Add gallery photos" at bounding box center [242, 390] width 0 height 0
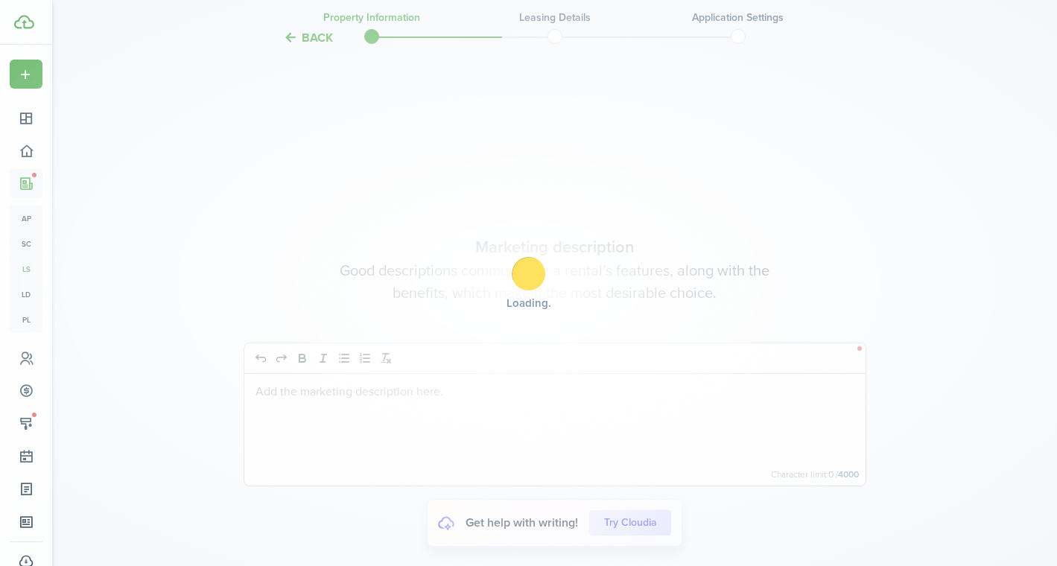
scroll to position [3124, 0]
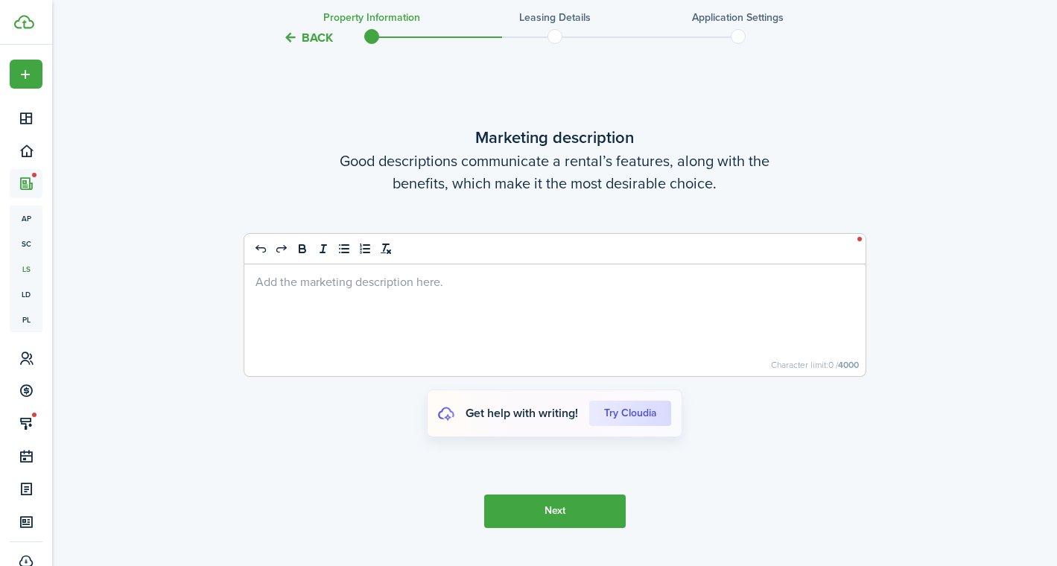
click at [439, 328] on div at bounding box center [554, 320] width 621 height 112
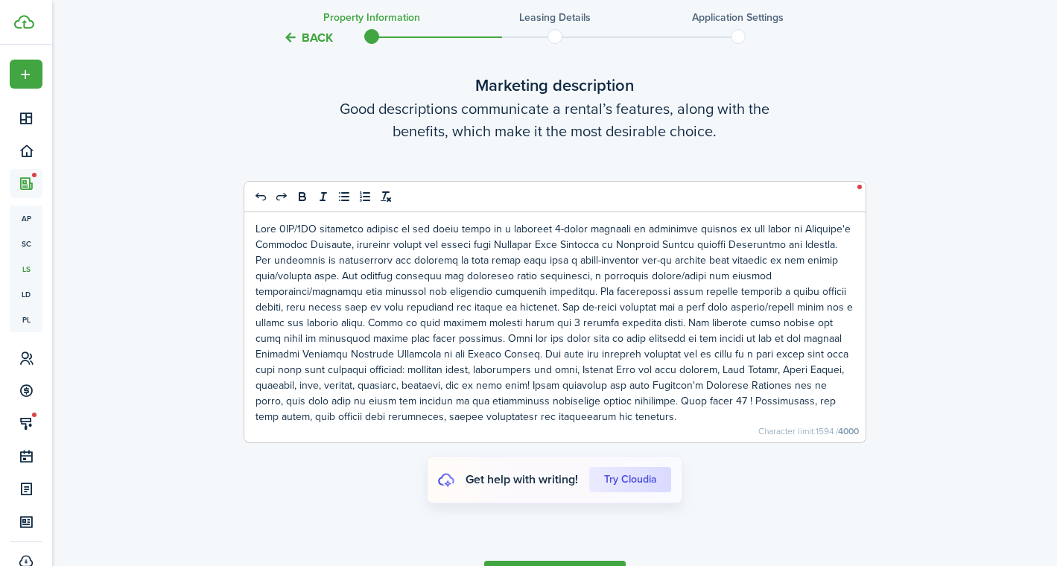
click at [496, 337] on p at bounding box center [554, 322] width 599 height 203
click at [784, 259] on p at bounding box center [554, 322] width 599 height 203
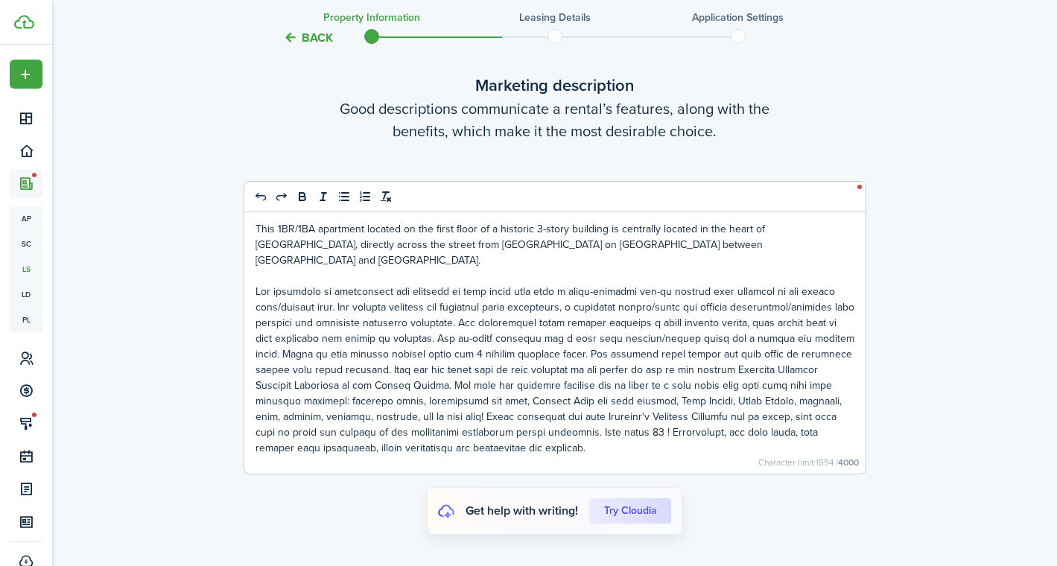
click at [603, 353] on p at bounding box center [554, 370] width 599 height 172
click at [296, 369] on p at bounding box center [554, 370] width 599 height 172
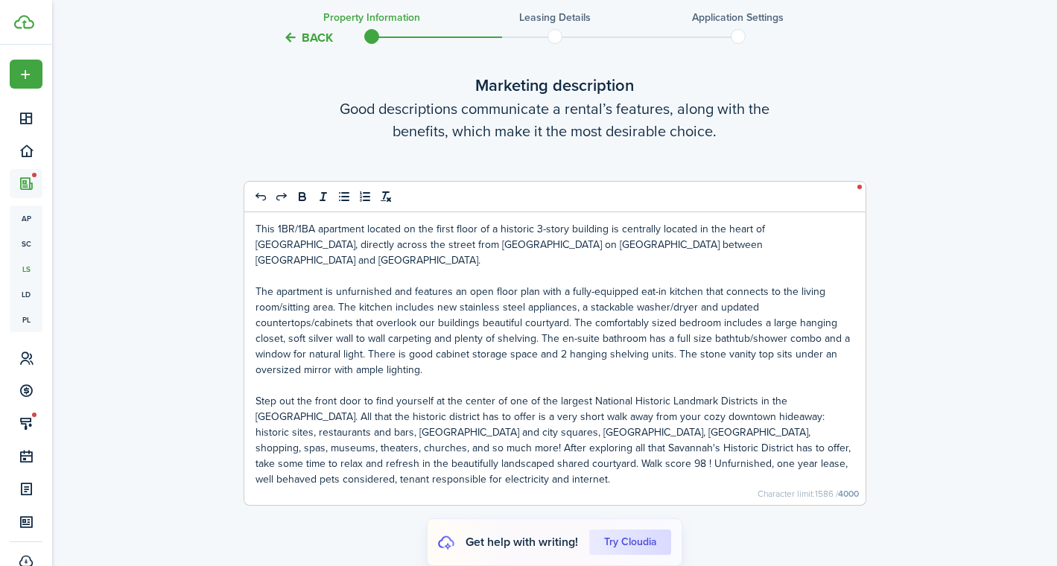
click at [340, 463] on p "Step out the front door to find yourself at the center of one of the largest Na…" at bounding box center [554, 440] width 599 height 94
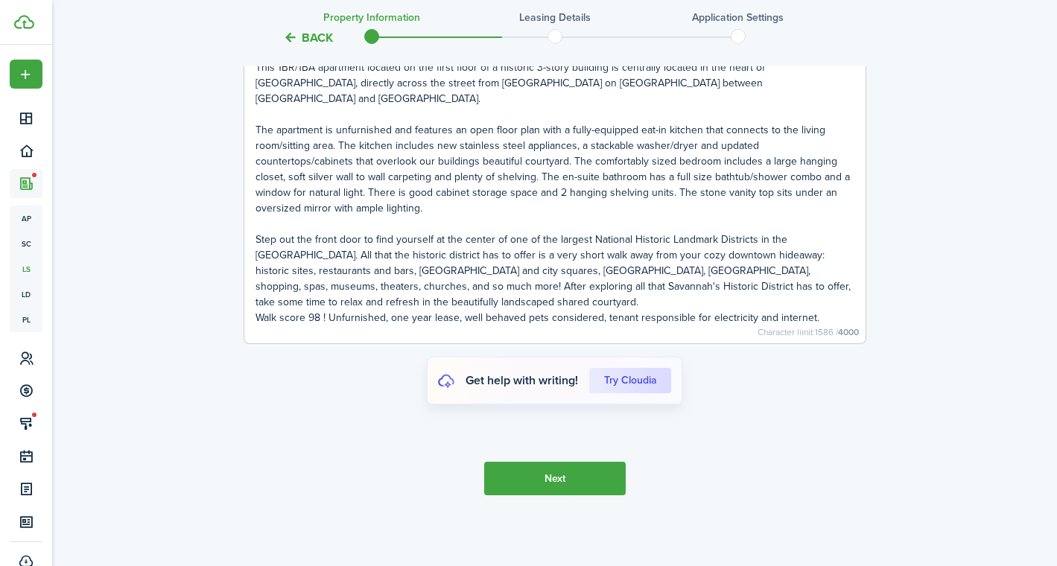
scroll to position [3286, 0]
click at [567, 486] on button "Next" at bounding box center [555, 479] width 142 height 34
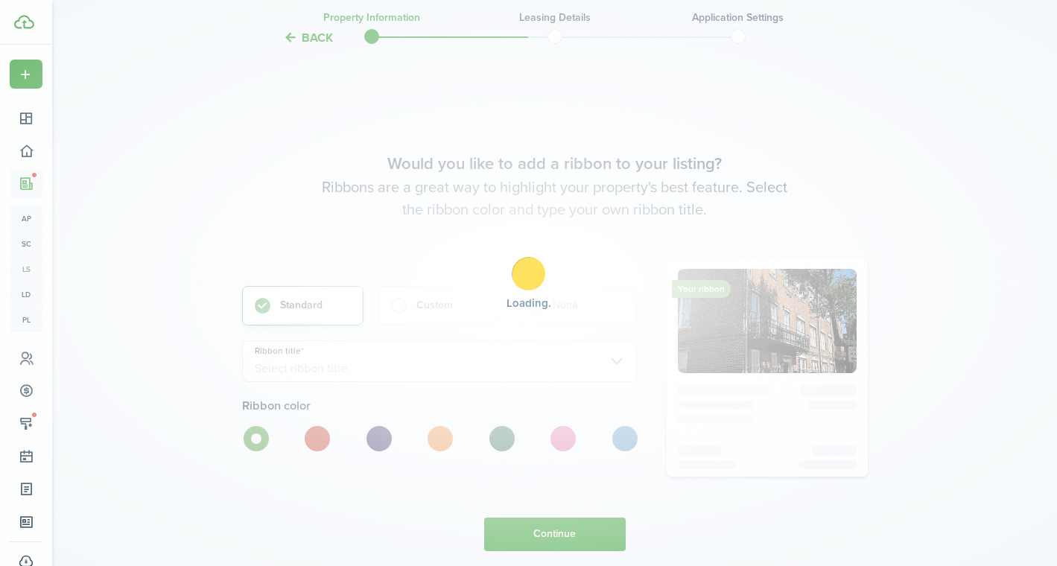
scroll to position [3752, 0]
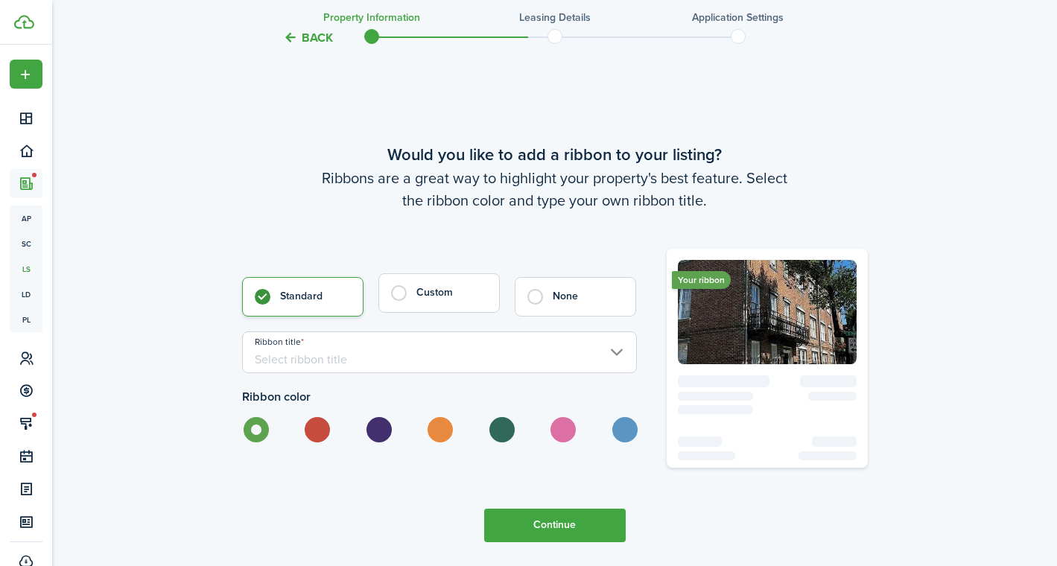
click at [460, 298] on control-radio-card-title "Custom" at bounding box center [450, 292] width 68 height 15
radio input "false"
radio input "true"
click at [621, 435] on label at bounding box center [624, 429] width 26 height 25
radio input "false"
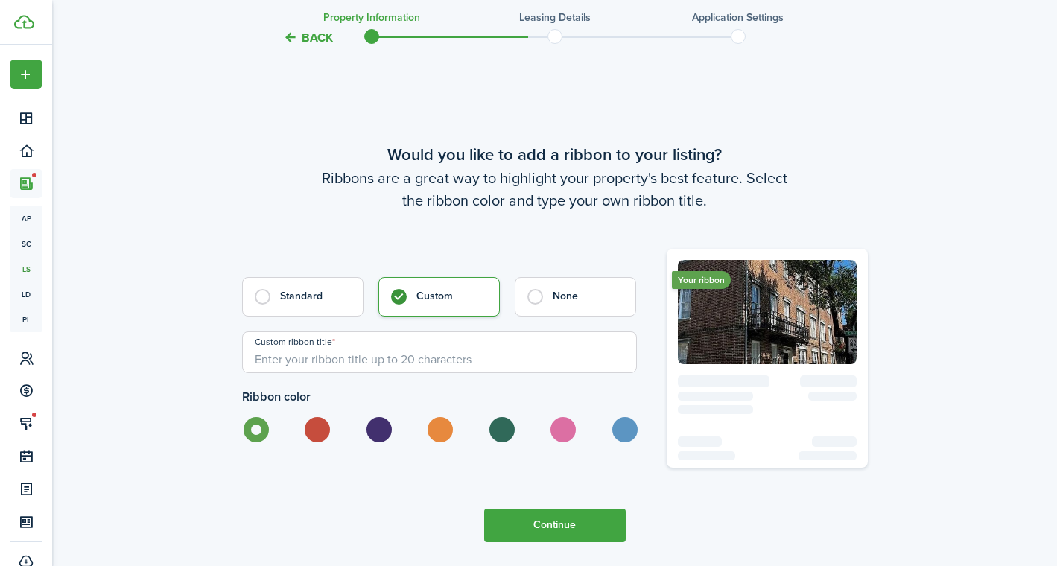
radio input "true"
click at [449, 356] on input "Custom ribbon title" at bounding box center [439, 352] width 395 height 42
type input "$200 OFF 1st Month"
click at [568, 517] on button "Continue" at bounding box center [555, 526] width 142 height 34
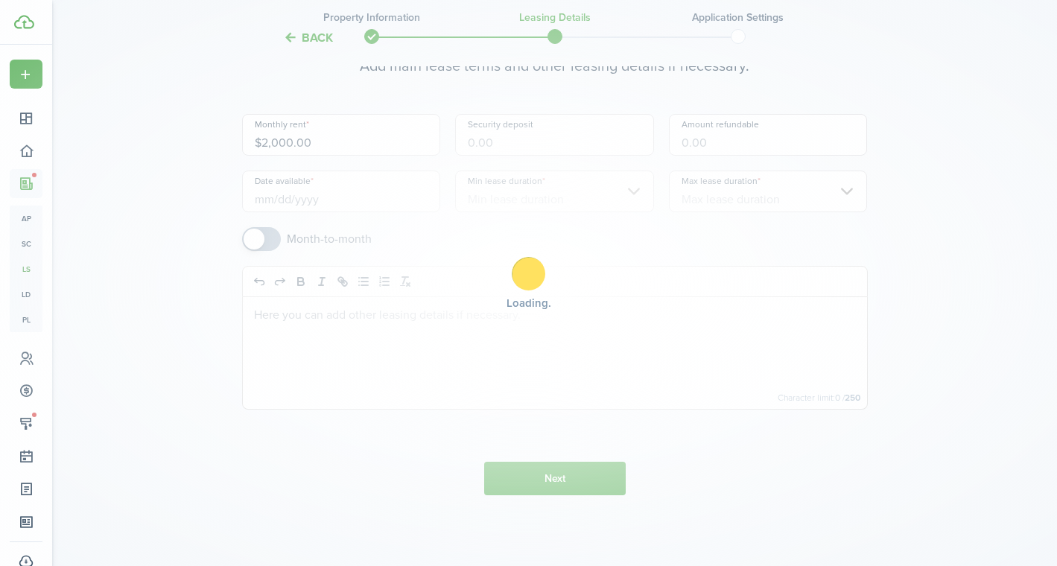
scroll to position [0, 0]
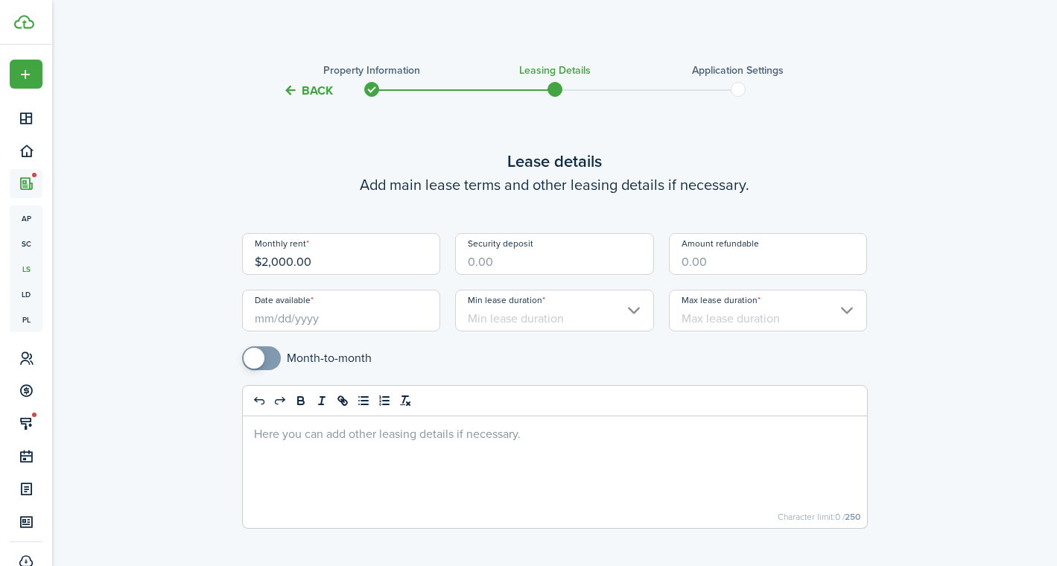
click at [352, 252] on input "$2,000.00" at bounding box center [341, 254] width 199 height 42
click at [349, 255] on input "$2,000.00" at bounding box center [341, 254] width 199 height 42
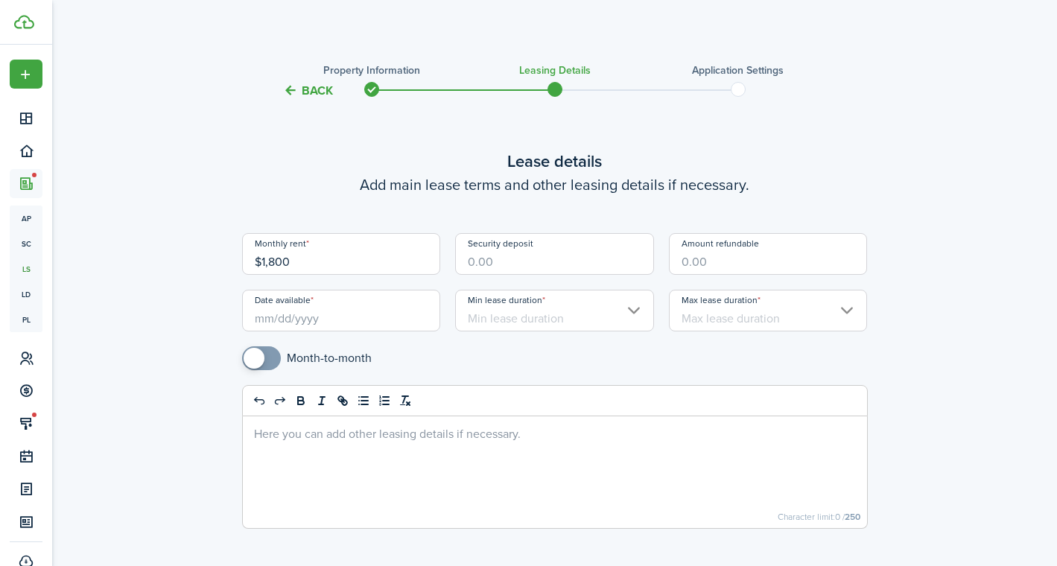
type input "$1,800.00"
click at [489, 266] on input "Security deposit" at bounding box center [554, 254] width 199 height 42
click at [355, 313] on input "Date available" at bounding box center [341, 311] width 199 height 42
type input "$1,750.00"
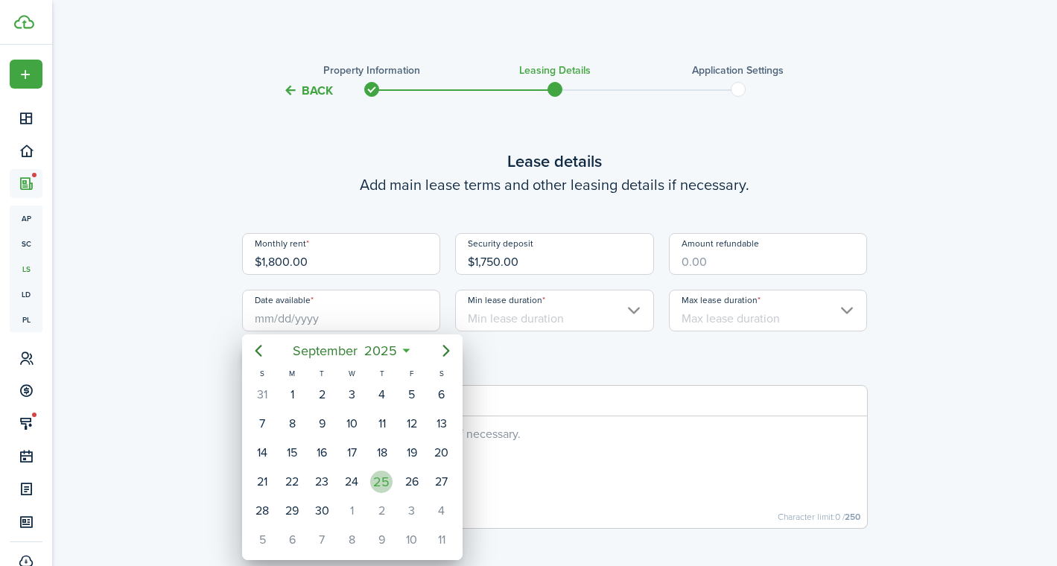
click at [375, 480] on div "25" at bounding box center [381, 482] width 22 height 22
type input "09/25/2025"
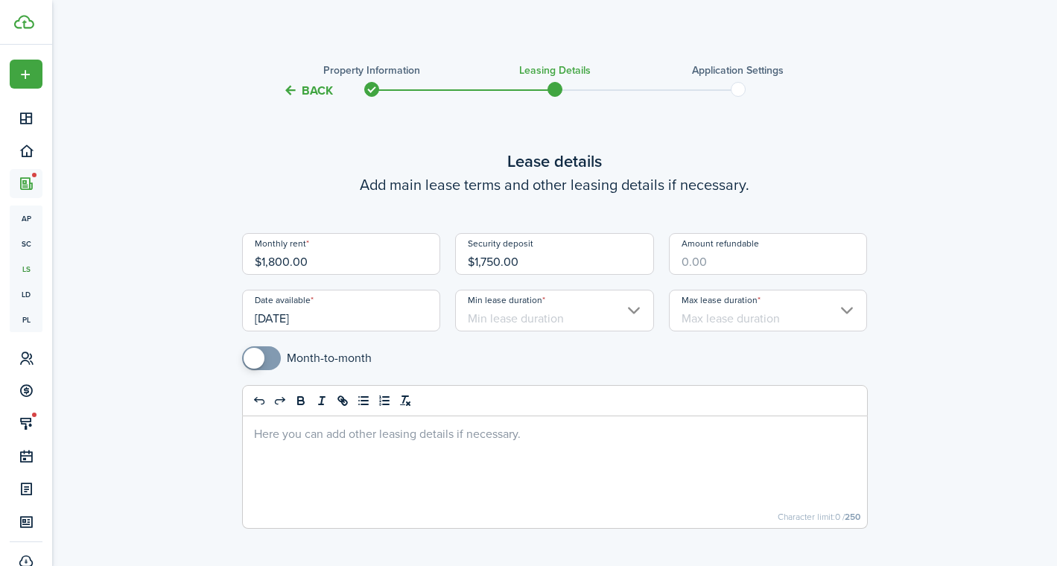
click at [562, 317] on input "Min lease duration" at bounding box center [554, 311] width 199 height 42
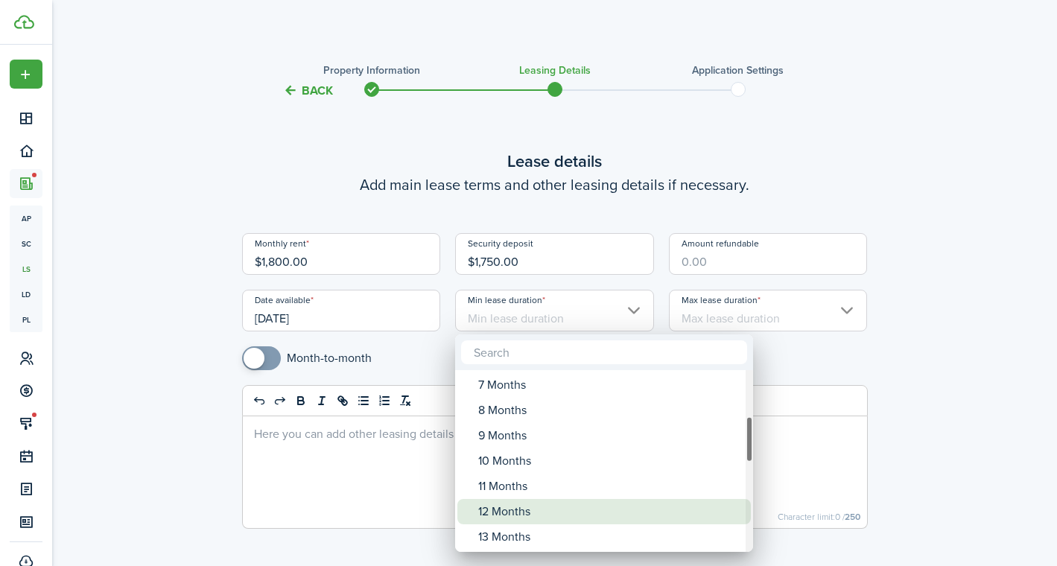
click at [509, 501] on div "12 Months" at bounding box center [610, 511] width 264 height 25
type input "12 Months"
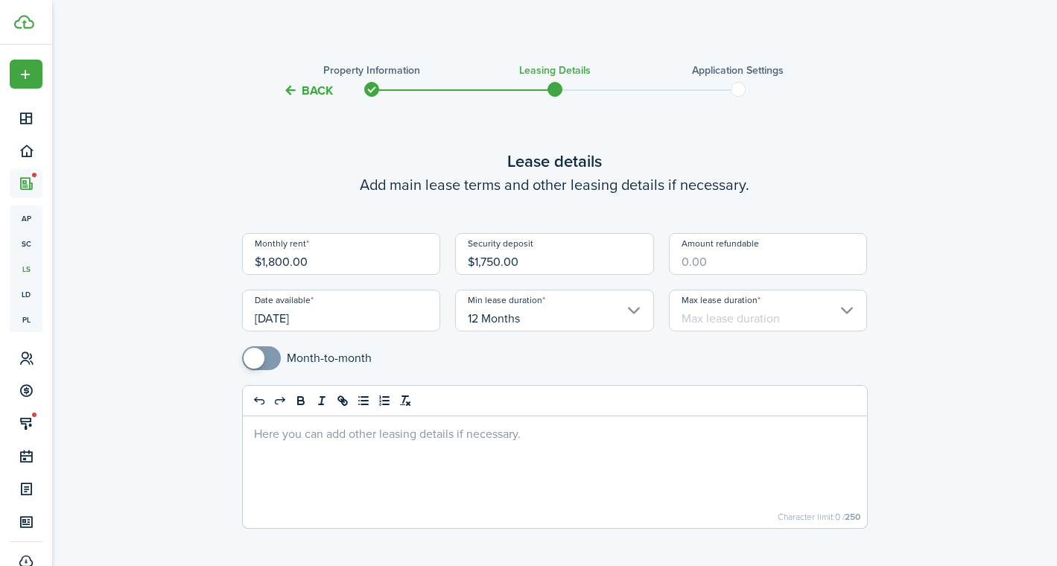
click at [721, 300] on input "Max lease duration" at bounding box center [768, 311] width 199 height 42
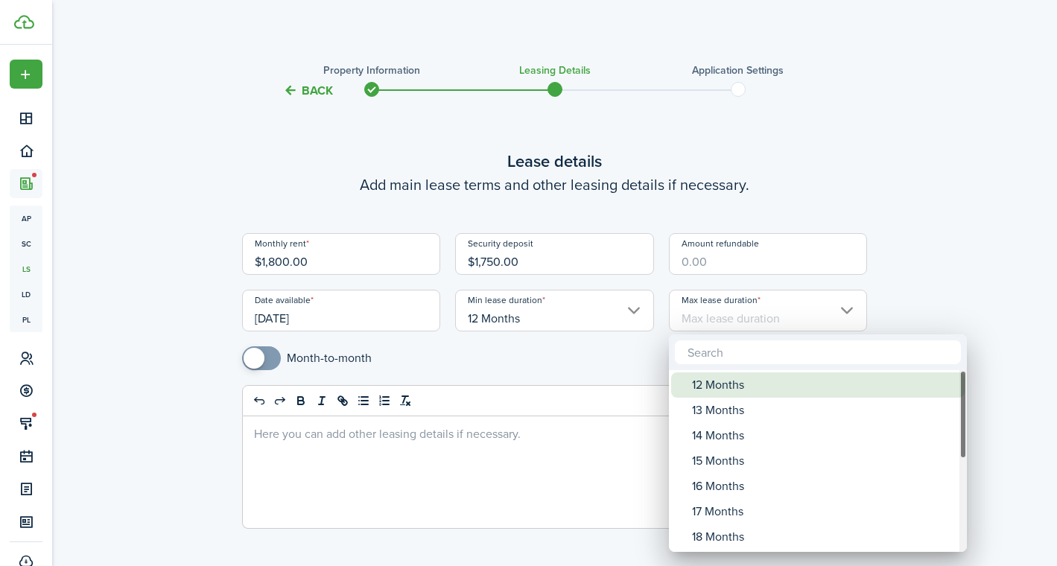
click at [711, 385] on div "12 Months" at bounding box center [824, 384] width 264 height 25
type input "12 Months"
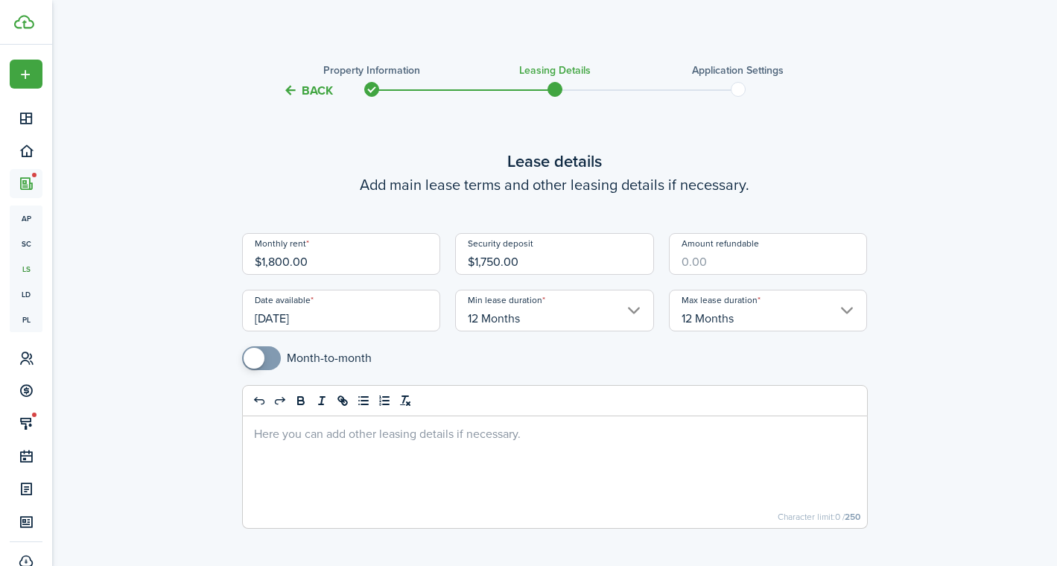
click at [573, 465] on div at bounding box center [555, 472] width 624 height 112
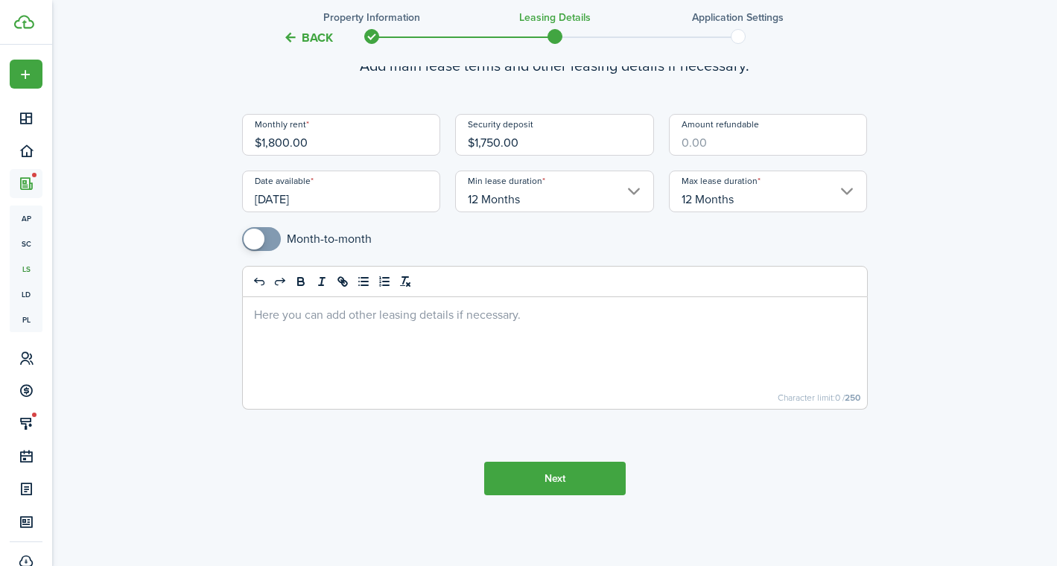
scroll to position [119, 0]
click at [561, 483] on button "Next" at bounding box center [555, 479] width 142 height 34
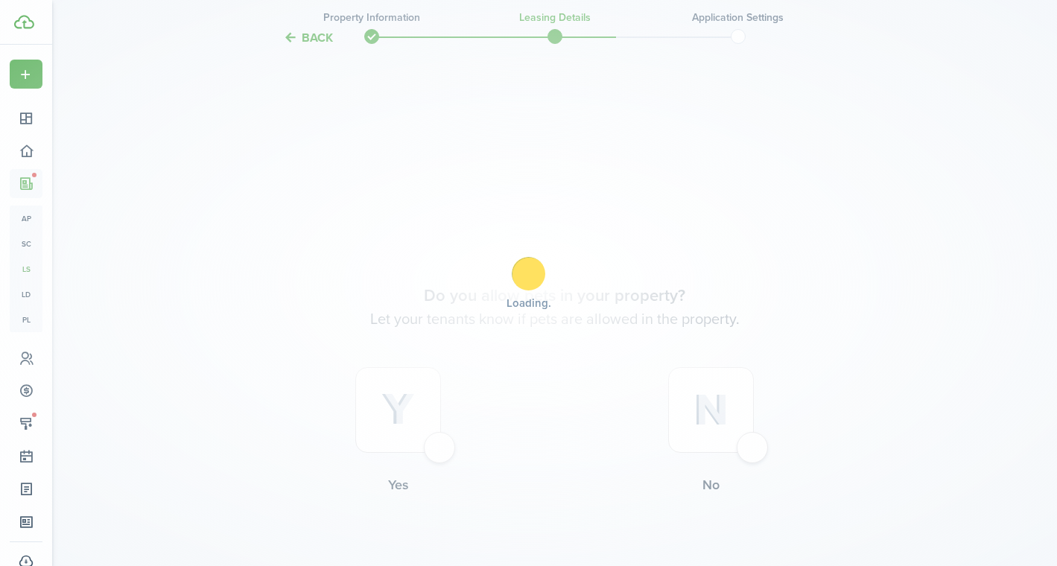
scroll to position [585, 0]
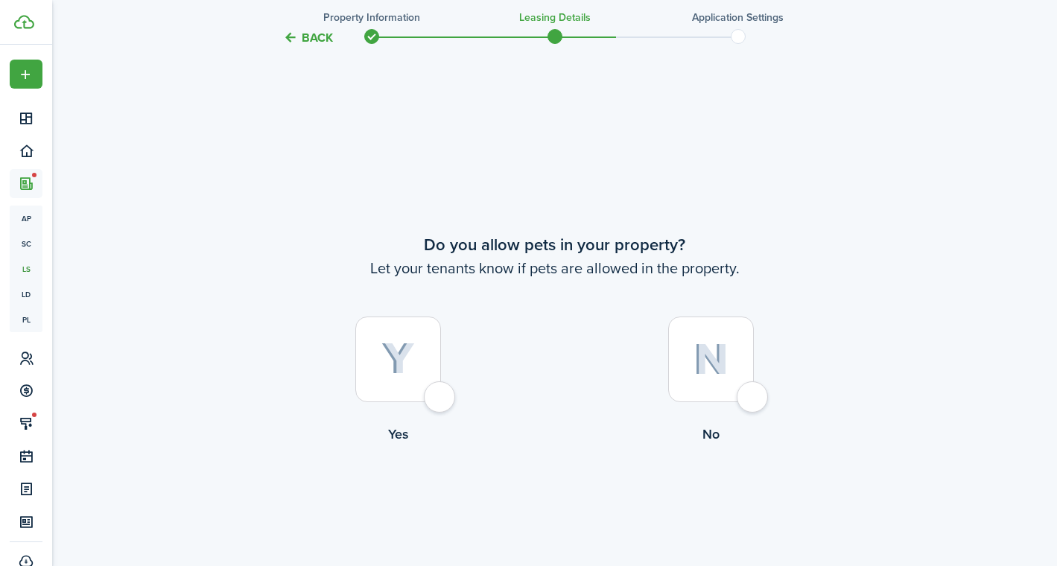
click at [419, 357] on div at bounding box center [398, 360] width 86 height 86
radio input "true"
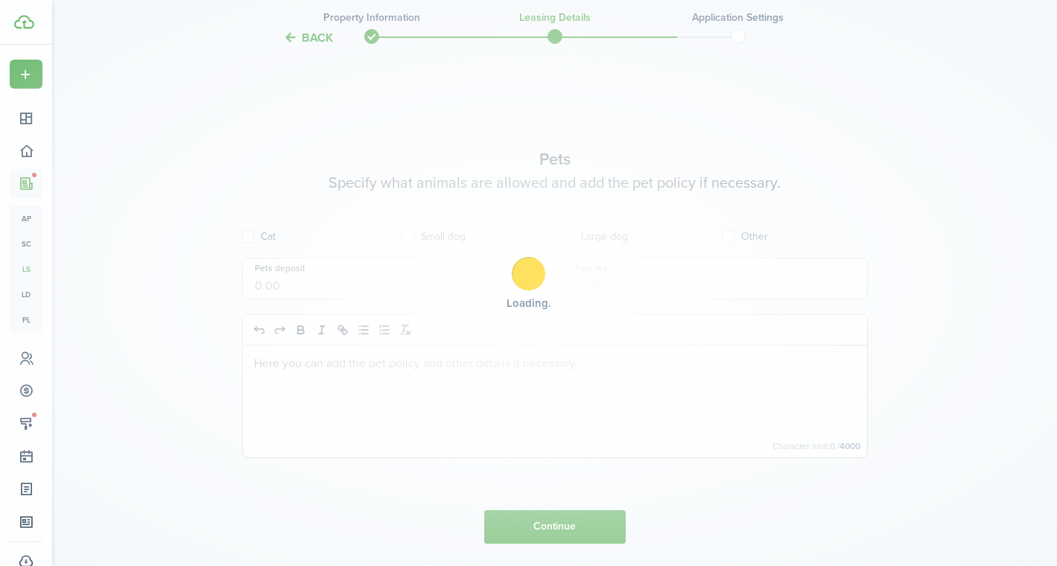
scroll to position [1151, 0]
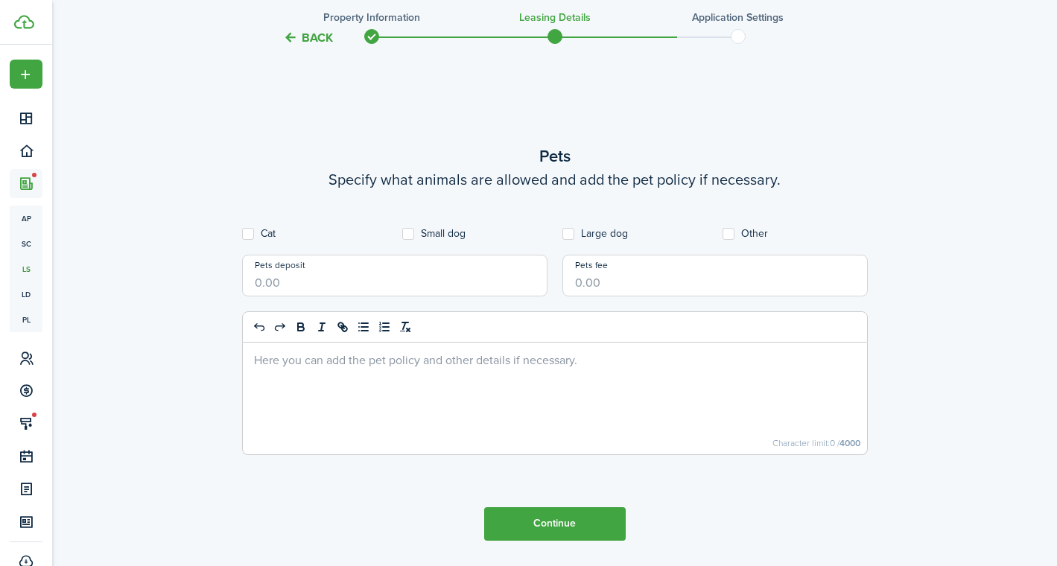
click at [404, 229] on label "Small dog" at bounding box center [433, 234] width 63 height 12
checkbox input "true"
click at [316, 283] on input "Pets deposit" at bounding box center [394, 276] width 305 height 42
type input "$350.00"
click at [305, 343] on div at bounding box center [555, 399] width 624 height 112
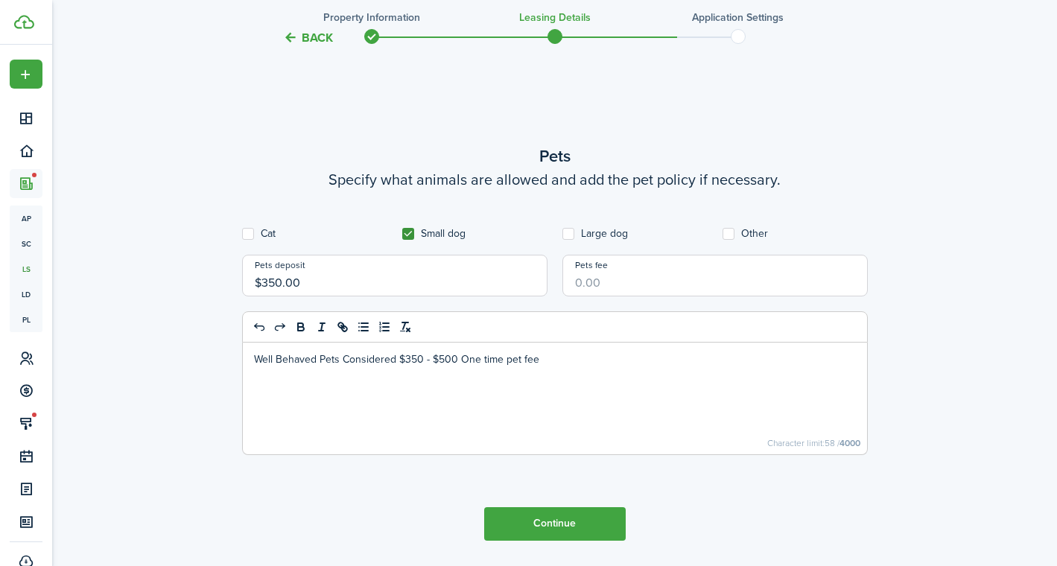
click at [503, 518] on button "Continue" at bounding box center [555, 524] width 142 height 34
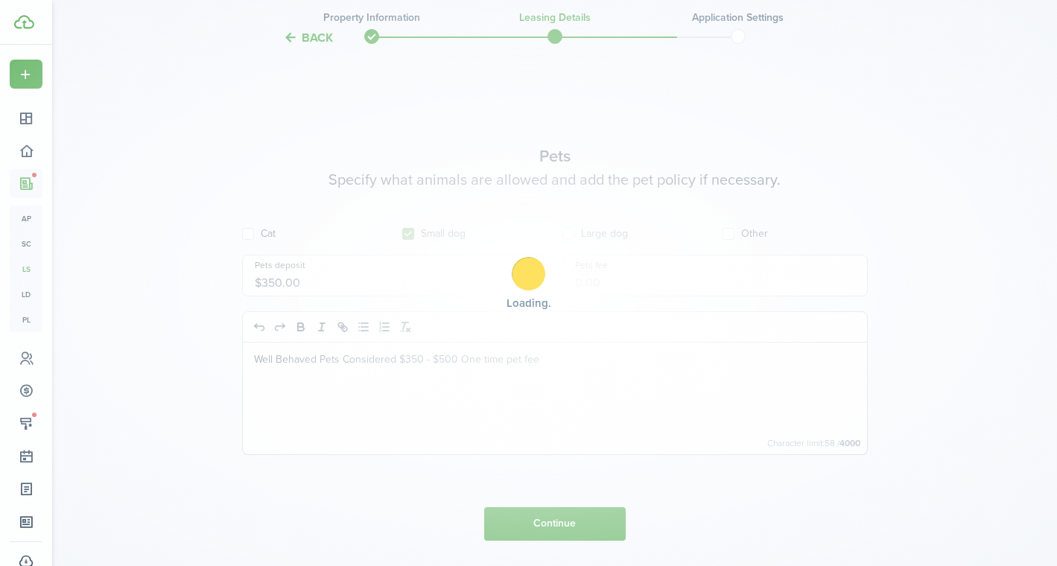
scroll to position [0, 0]
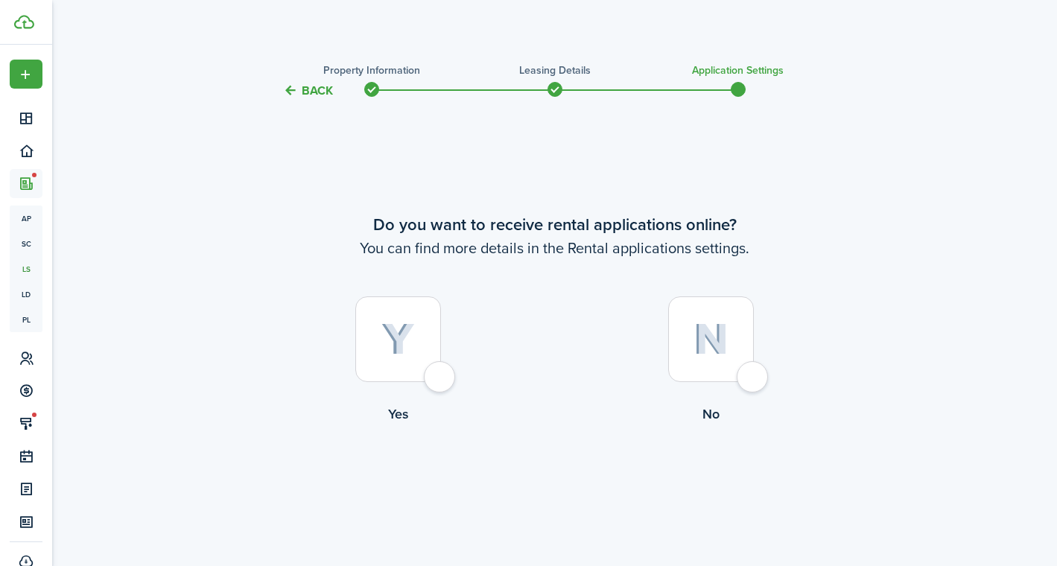
click at [445, 338] on label "Yes" at bounding box center [398, 363] width 313 height 135
radio input "true"
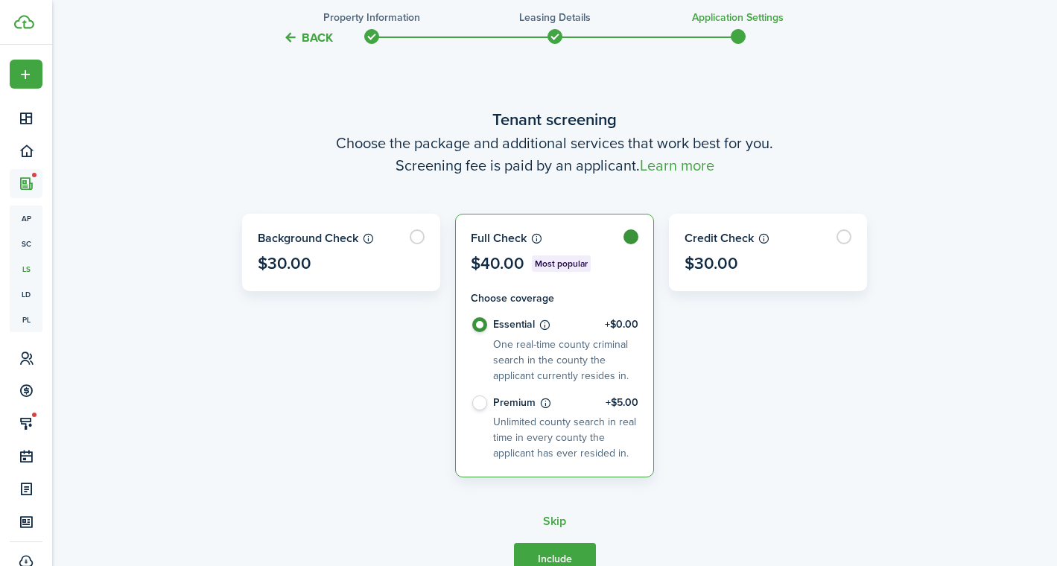
scroll to position [566, 0]
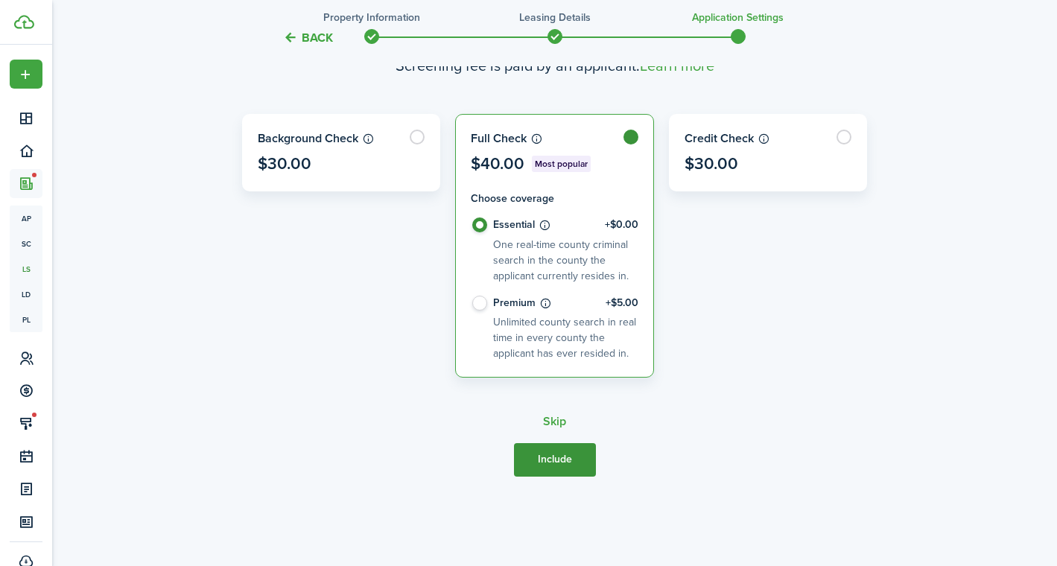
click at [547, 460] on button "Include" at bounding box center [555, 460] width 82 height 34
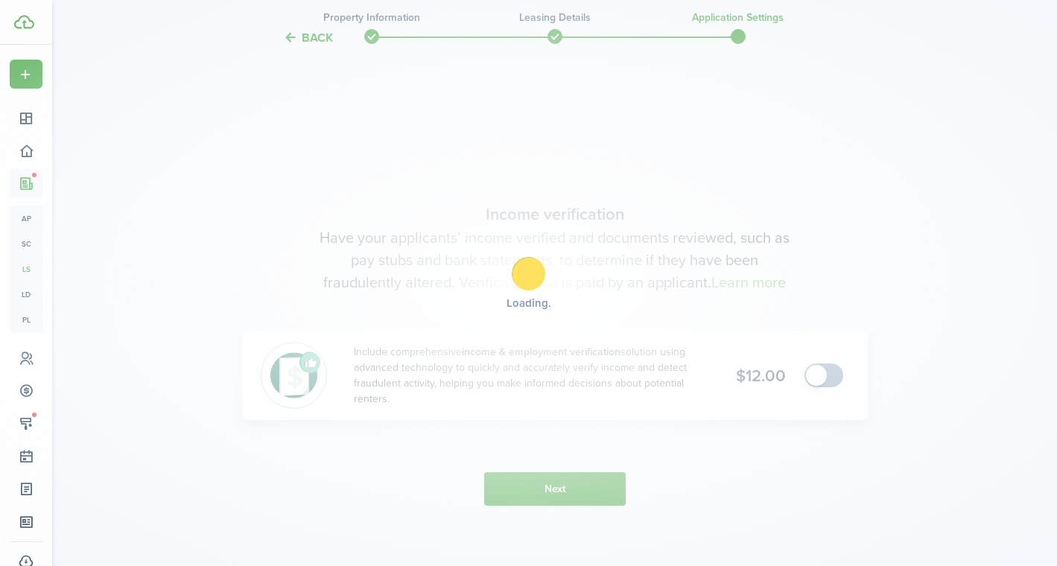
scroll to position [1032, 0]
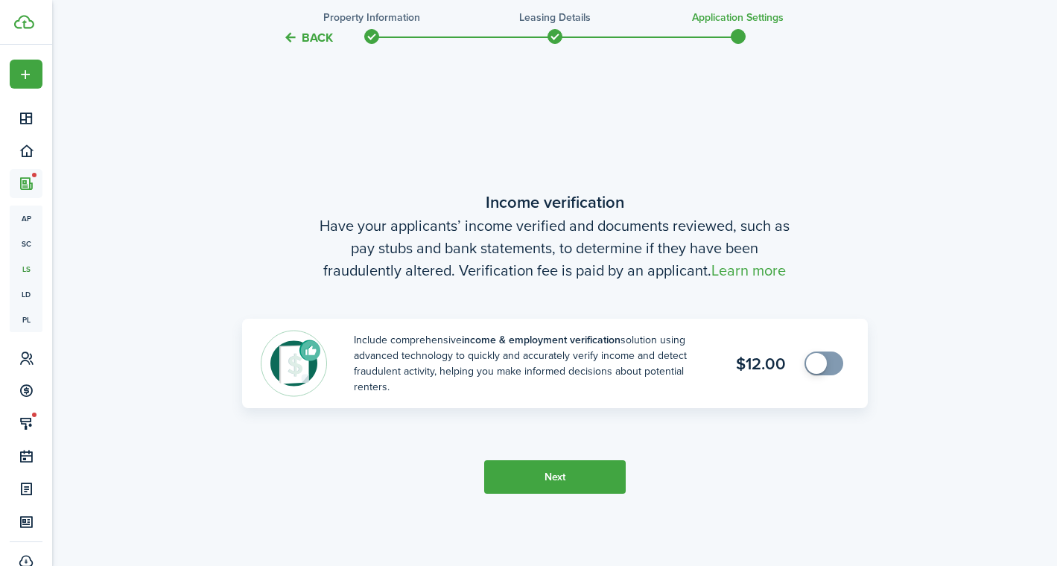
click at [544, 476] on button "Next" at bounding box center [555, 477] width 142 height 34
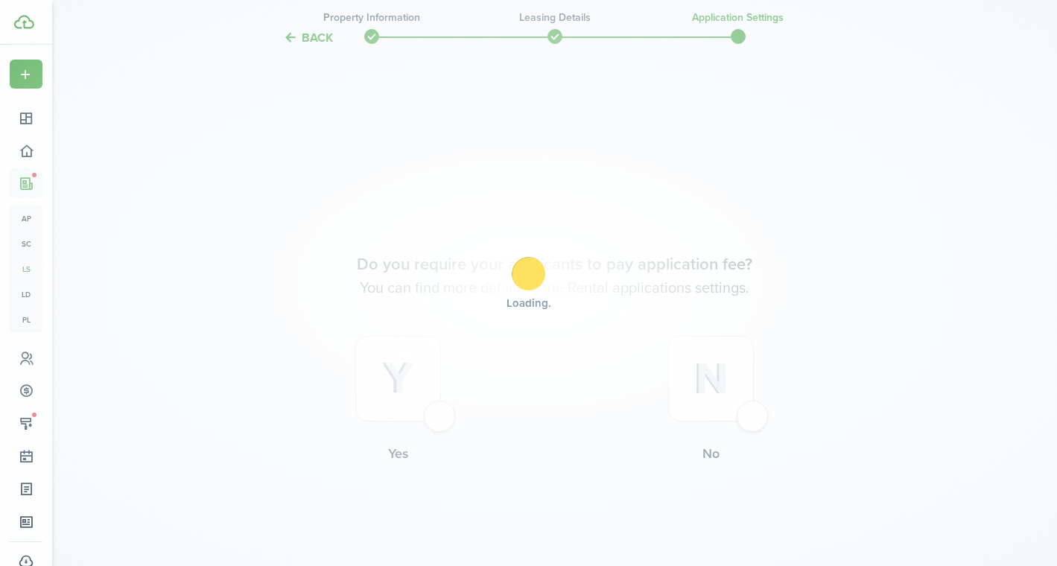
scroll to position [1598, 0]
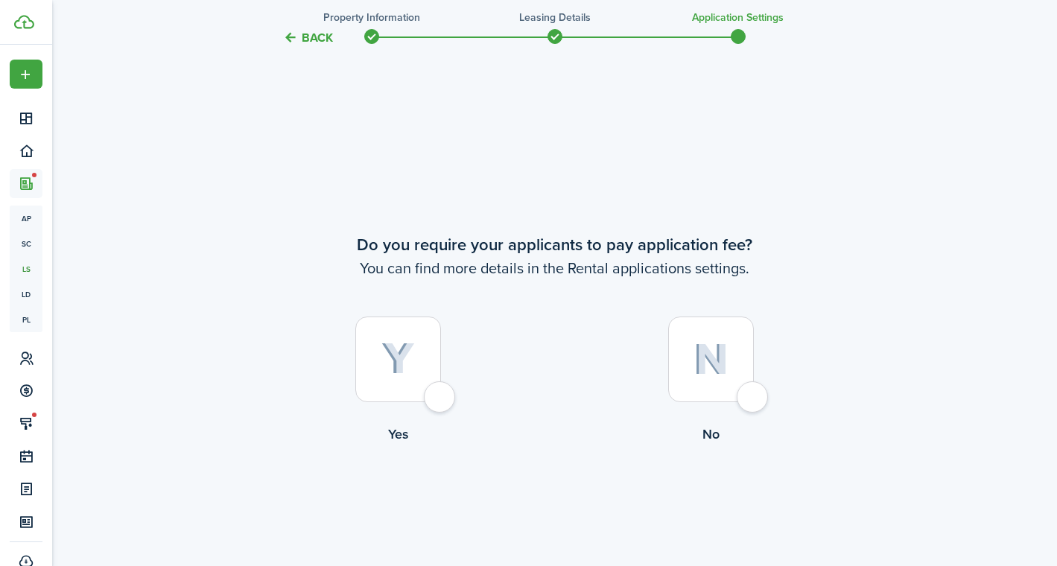
click at [414, 357] on img at bounding box center [398, 359] width 34 height 33
radio input "true"
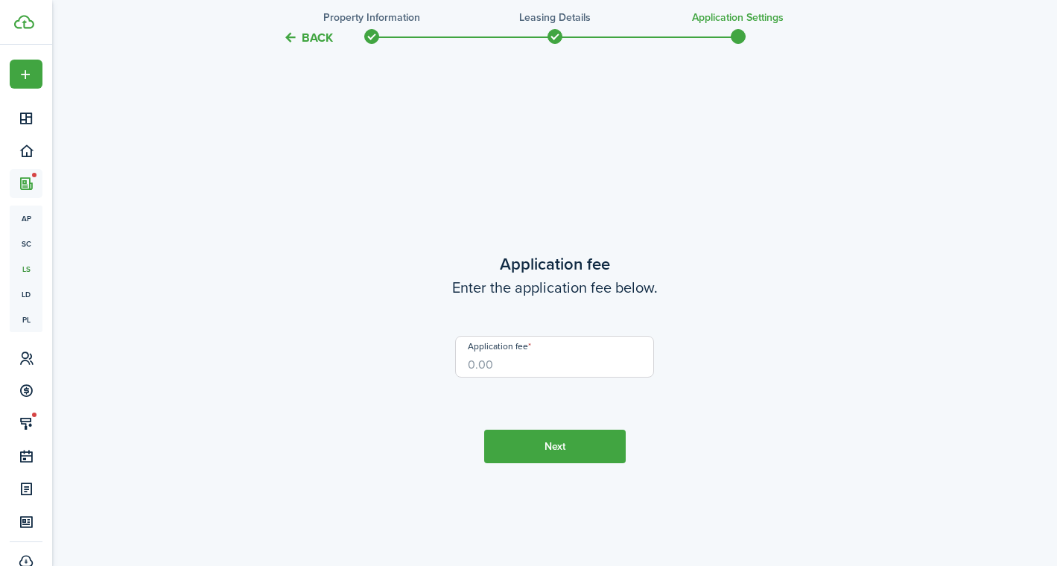
scroll to position [2164, 0]
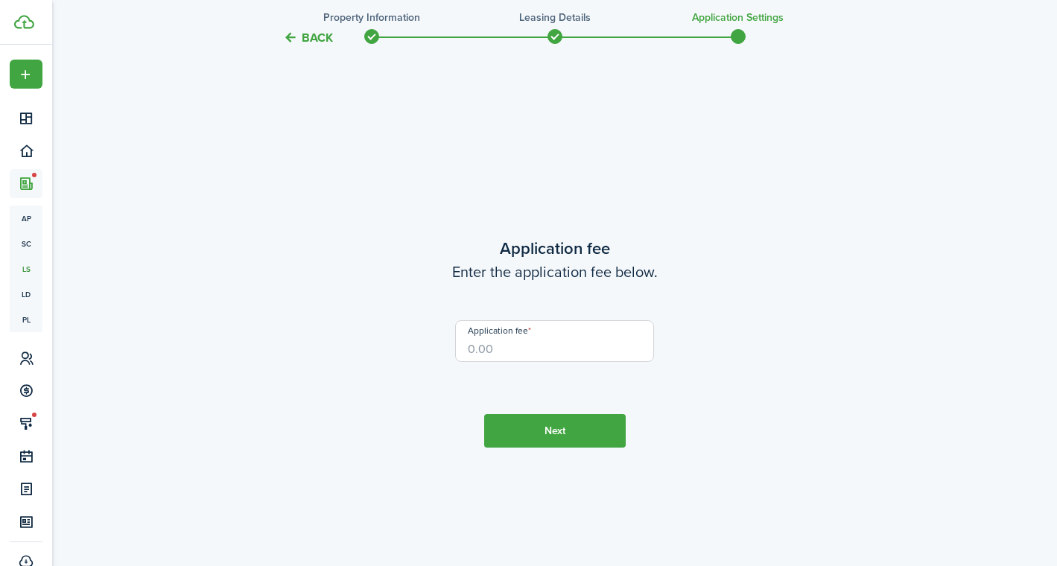
click at [506, 344] on input "Application fee" at bounding box center [554, 341] width 199 height 42
type input "$39.00"
click at [524, 433] on button "Next" at bounding box center [555, 431] width 142 height 34
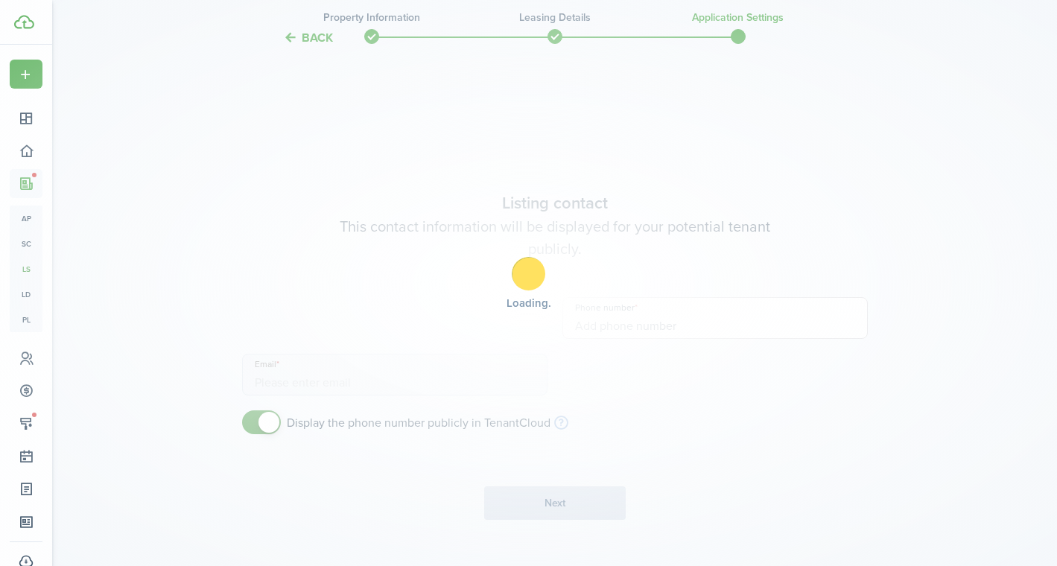
type input "[PHONE_NUMBER]"
type input "[EMAIL_ADDRESS][DOMAIN_NAME]"
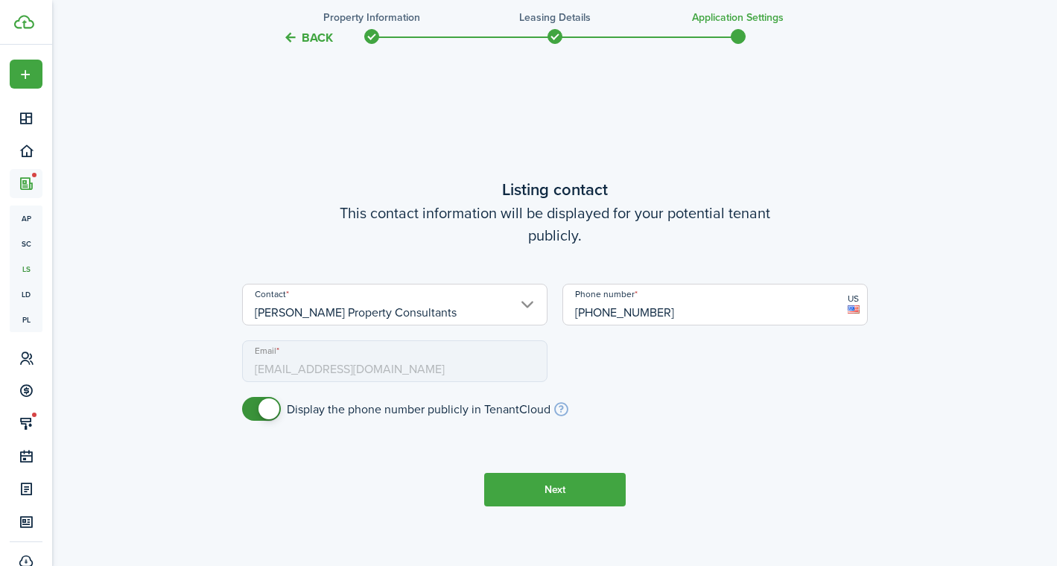
click at [532, 490] on button "Next" at bounding box center [555, 490] width 142 height 34
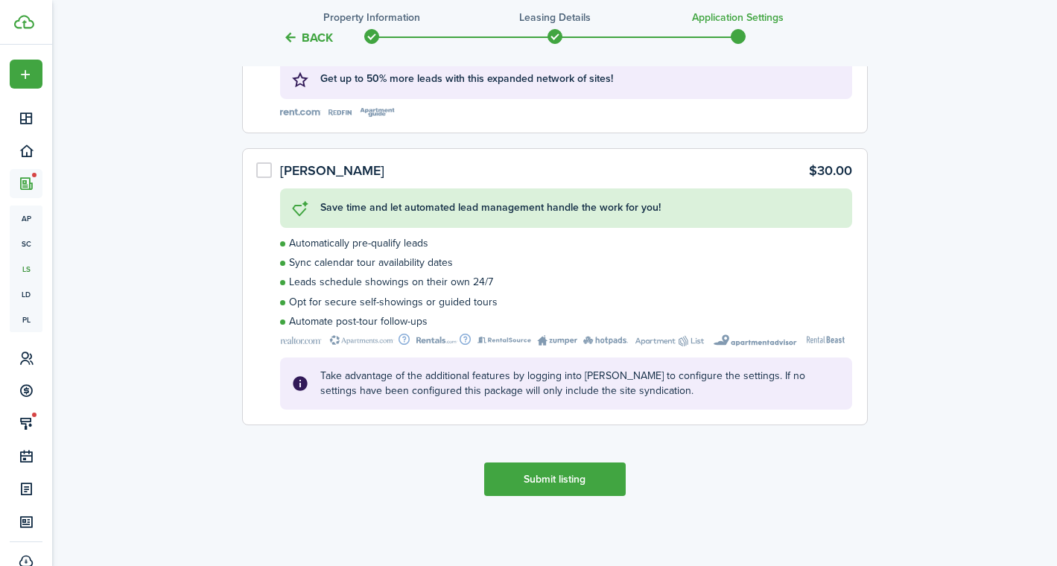
scroll to position [3636, 0]
click at [524, 474] on button "Submit listing" at bounding box center [555, 481] width 142 height 34
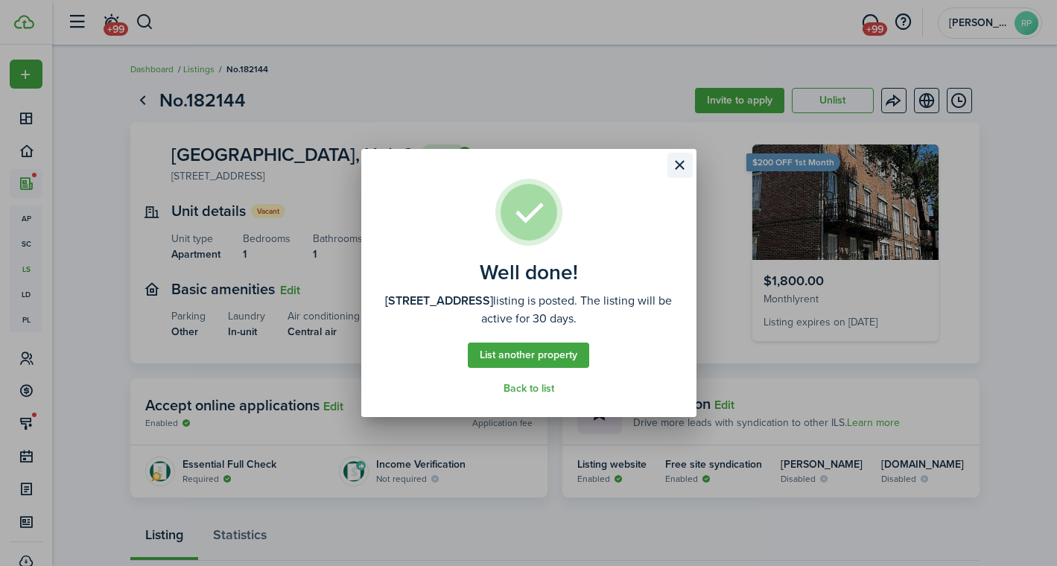
click at [678, 168] on button "Close modal" at bounding box center [679, 165] width 25 height 25
